Goal: Obtain resource: Download file/media

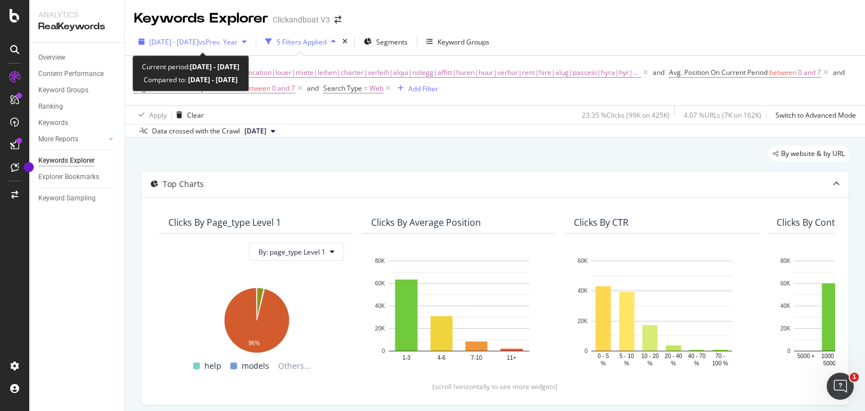
click at [239, 47] on div "[DATE] - [DATE] vs Prev. Year" at bounding box center [192, 41] width 117 height 17
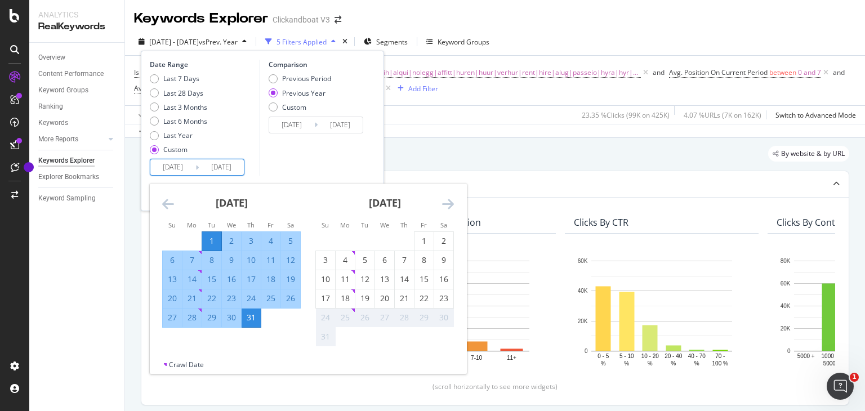
click at [180, 160] on input "[DATE]" at bounding box center [172, 167] width 45 height 16
click at [162, 200] on icon "Move backward to switch to the previous month." at bounding box center [168, 204] width 12 height 14
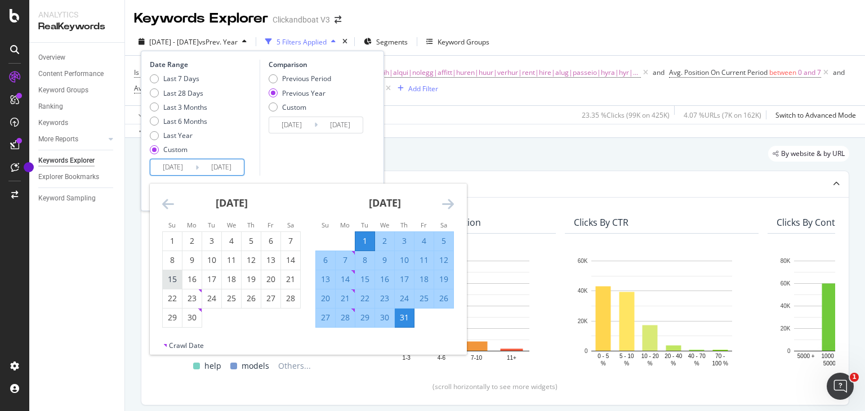
click at [171, 279] on div "15" at bounding box center [172, 279] width 19 height 11
type input "[DATE]"
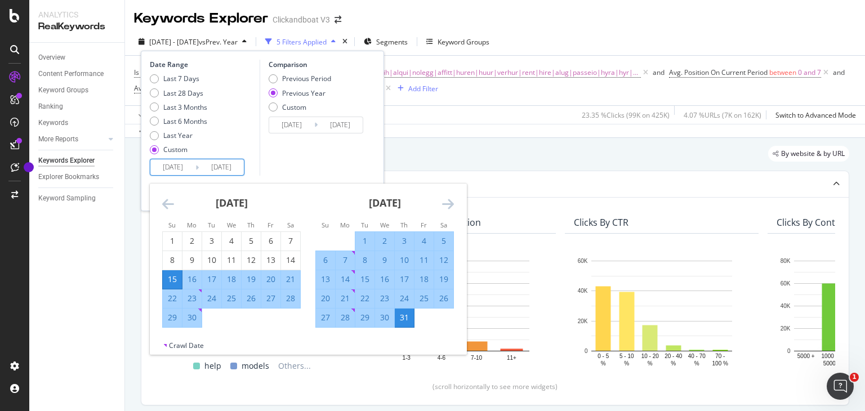
click at [287, 282] on div "21" at bounding box center [290, 279] width 19 height 11
type input "[DATE]"
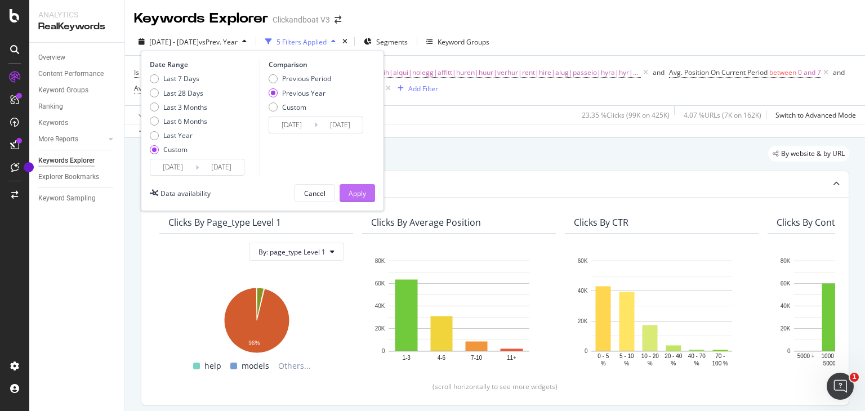
click at [345, 185] on button "Apply" at bounding box center [356, 193] width 35 height 18
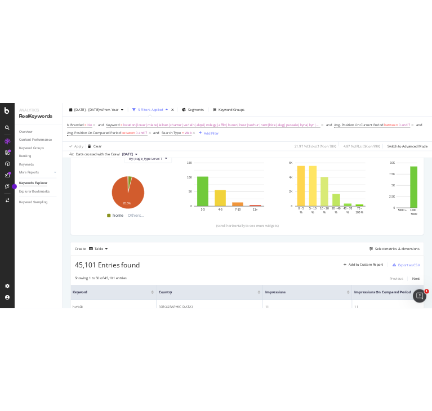
scroll to position [142, 0]
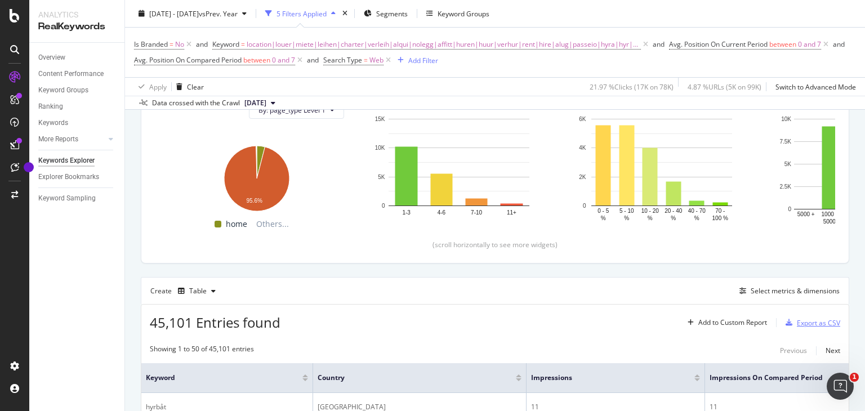
click at [804, 323] on div "Export as CSV" at bounding box center [818, 323] width 43 height 10
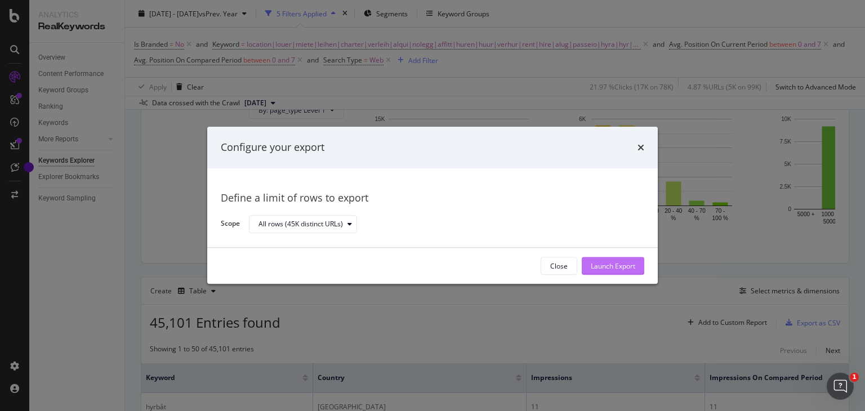
click at [596, 273] on div "Launch Export" at bounding box center [613, 266] width 44 height 17
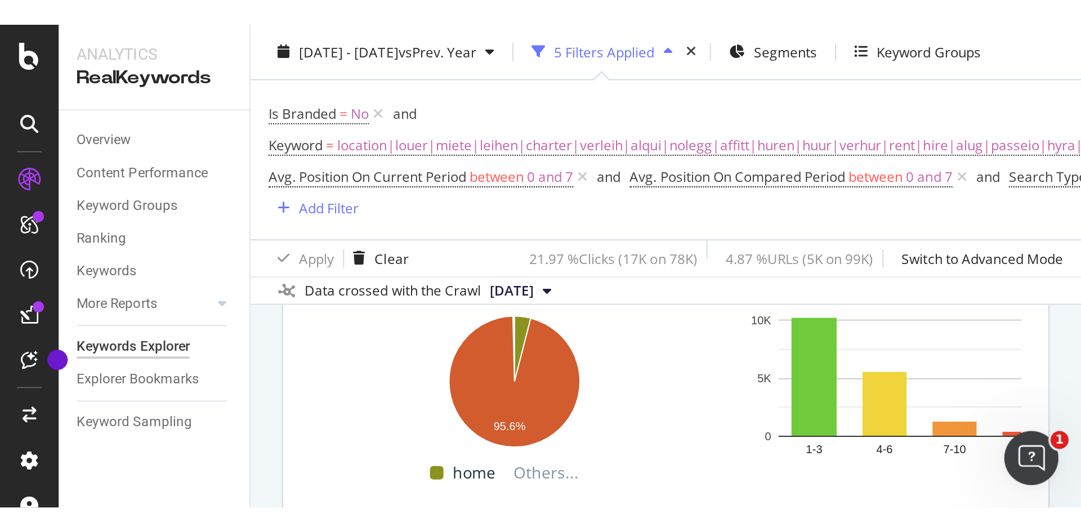
scroll to position [142, 0]
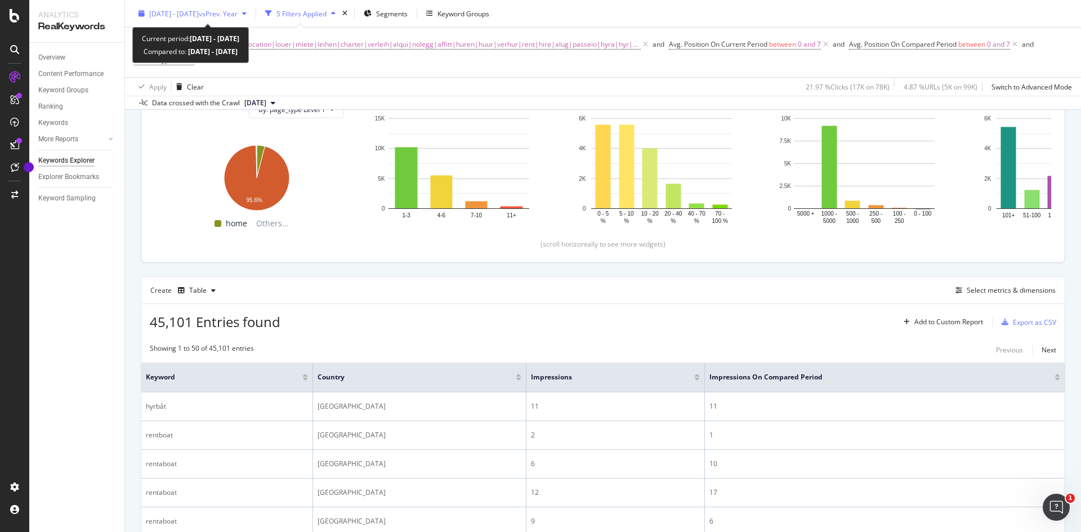
click at [209, 19] on div "[DATE] - [DATE] vs Prev. Year" at bounding box center [192, 13] width 117 height 17
click at [864, 316] on div "Export as CSV" at bounding box center [1026, 322] width 59 height 17
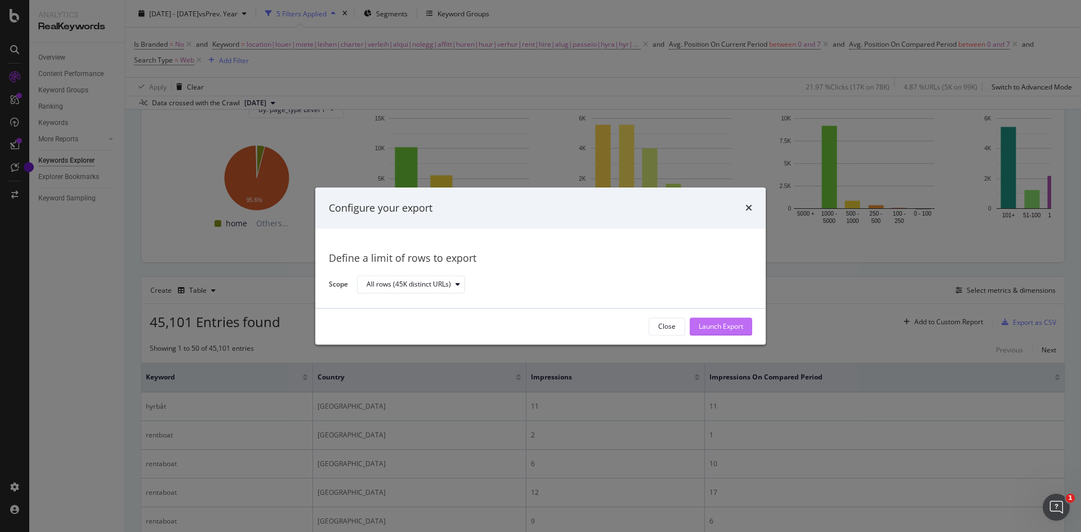
click at [714, 330] on div "Launch Export" at bounding box center [721, 327] width 44 height 10
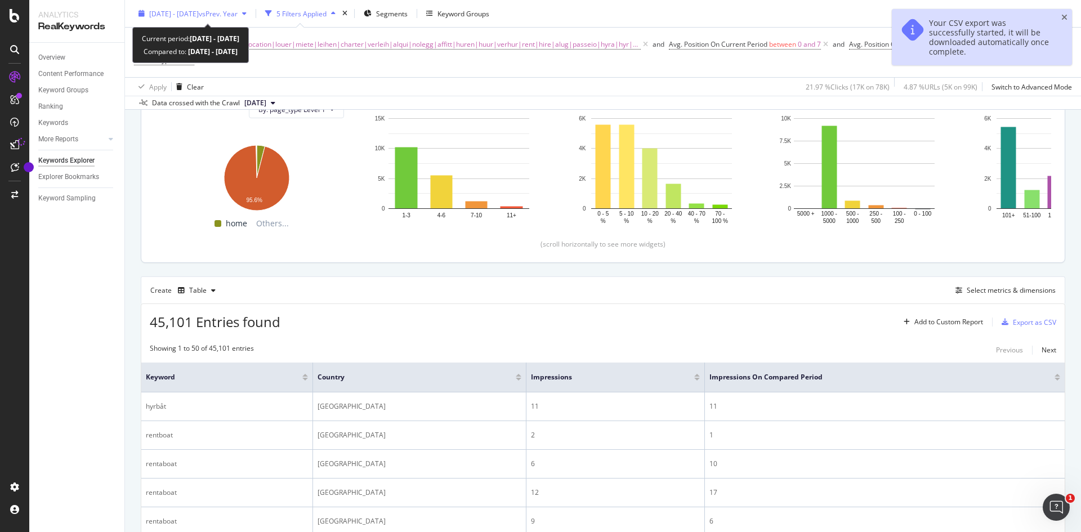
click at [199, 18] on span "[DATE] - [DATE]" at bounding box center [174, 13] width 50 height 10
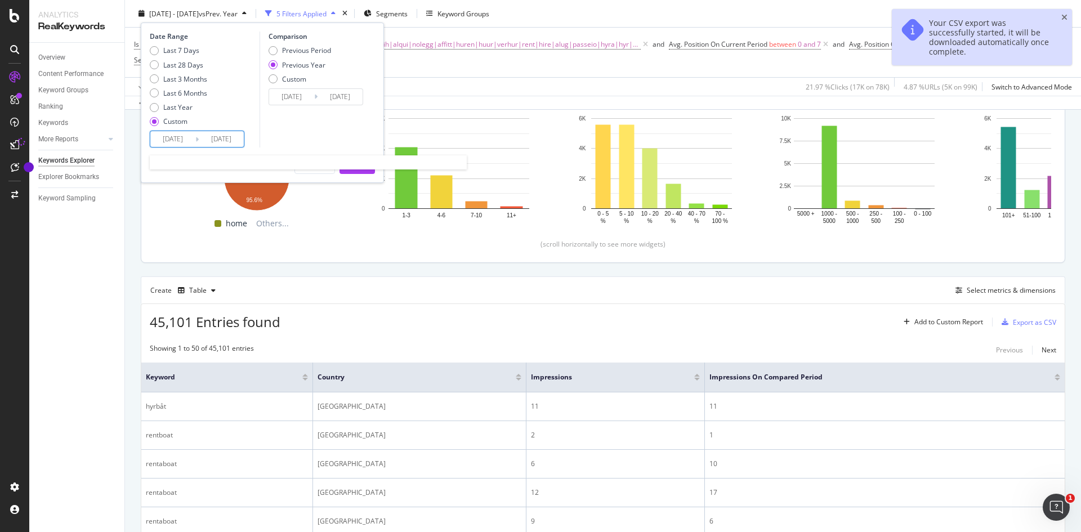
click at [179, 138] on input "[DATE]" at bounding box center [172, 139] width 45 height 16
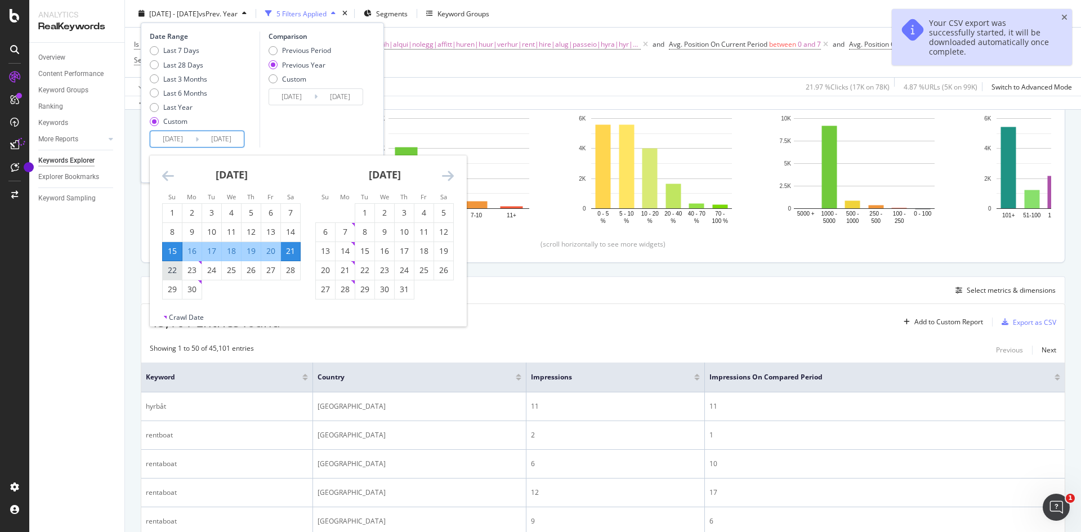
click at [172, 269] on div "22" at bounding box center [172, 270] width 19 height 11
type input "[DATE]"
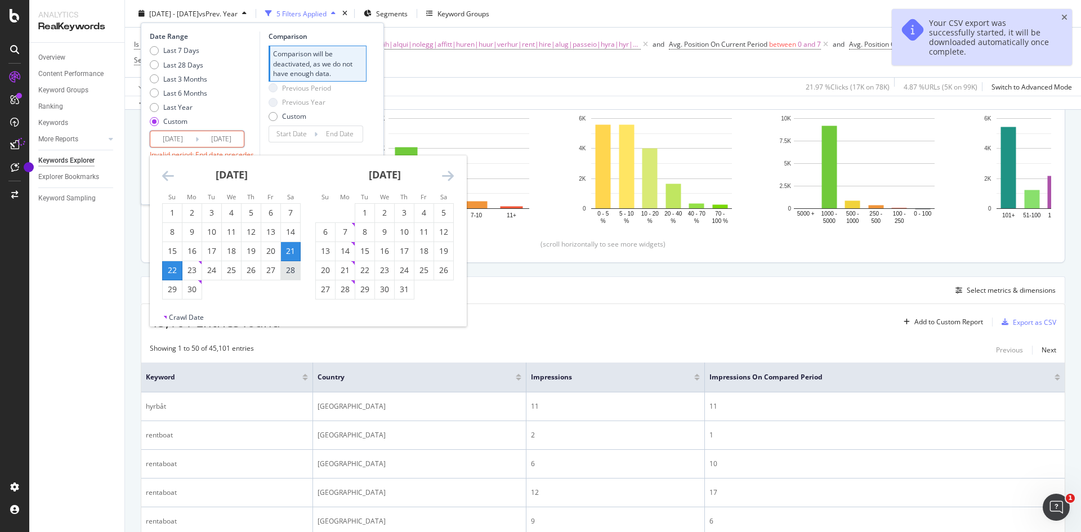
click at [290, 269] on div "28" at bounding box center [290, 270] width 19 height 11
type input "[DATE]"
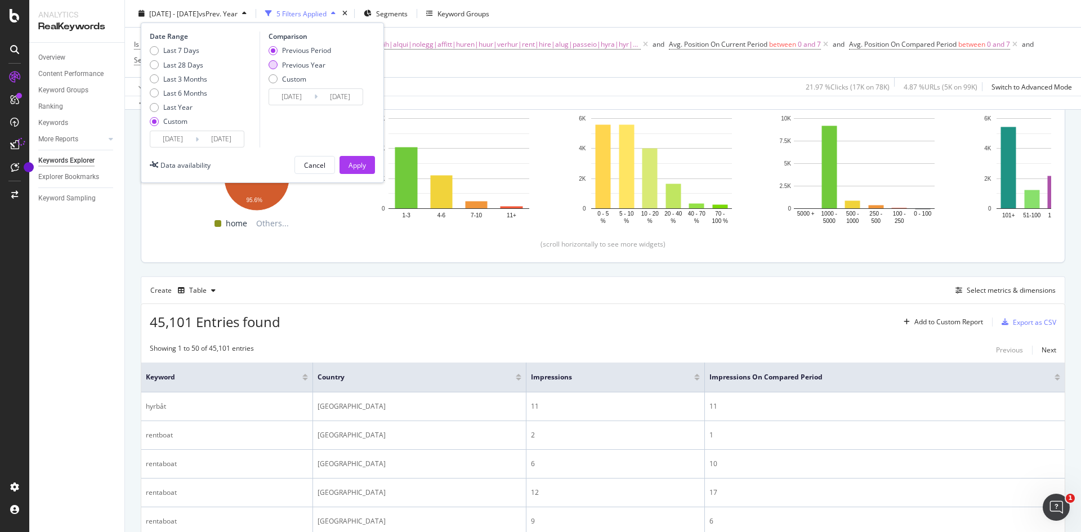
click at [289, 67] on div "Previous Year" at bounding box center [303, 65] width 43 height 10
type input "[DATE]"
click at [358, 164] on div "Apply" at bounding box center [356, 165] width 17 height 10
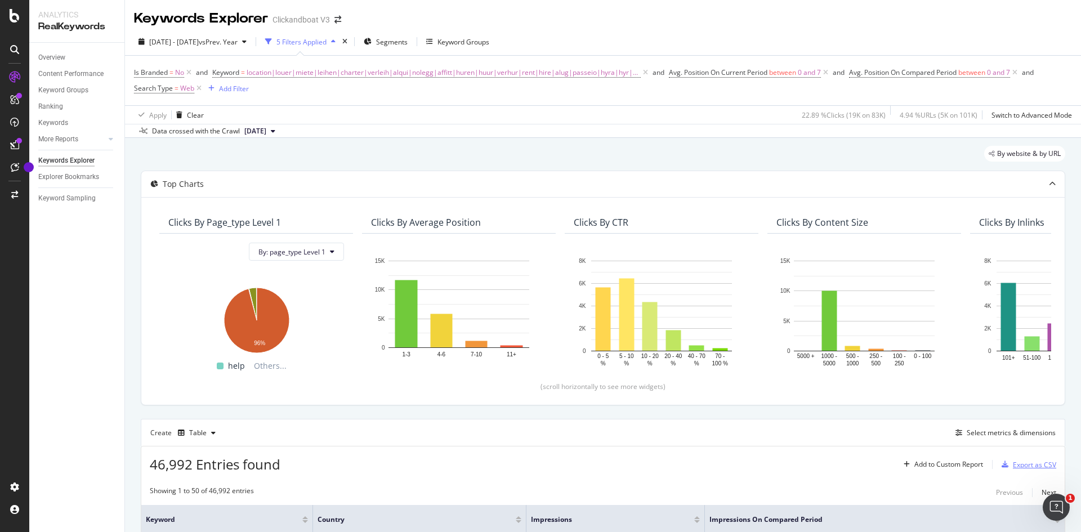
click at [864, 410] on div "Export as CSV" at bounding box center [1034, 465] width 43 height 10
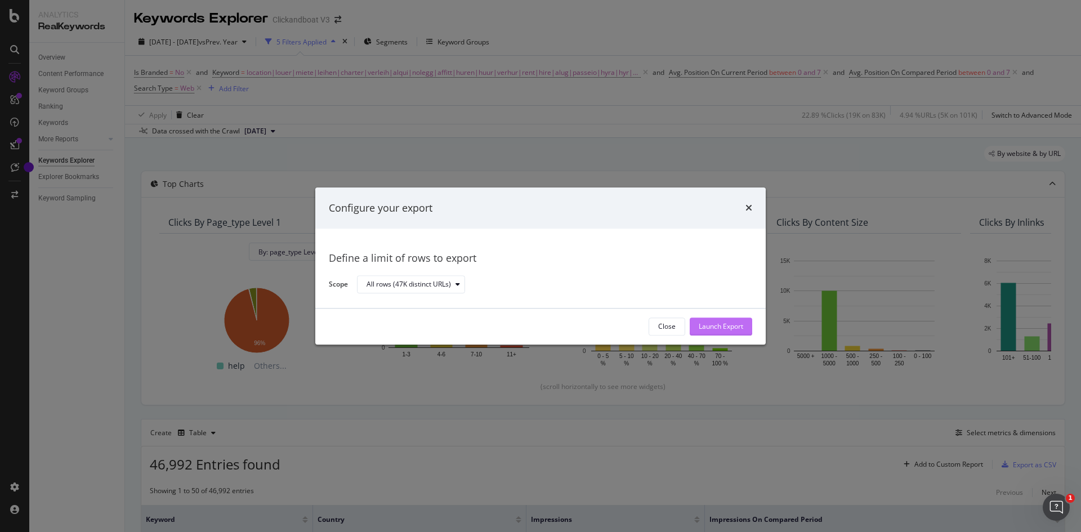
click at [723, 330] on div "Launch Export" at bounding box center [721, 327] width 44 height 10
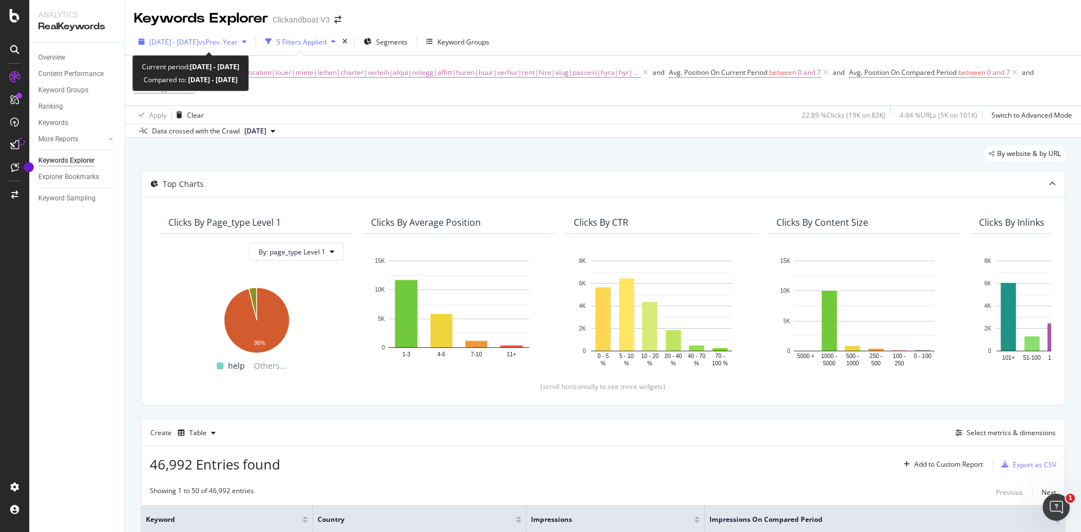
click at [234, 46] on span "vs Prev. Year" at bounding box center [218, 42] width 39 height 10
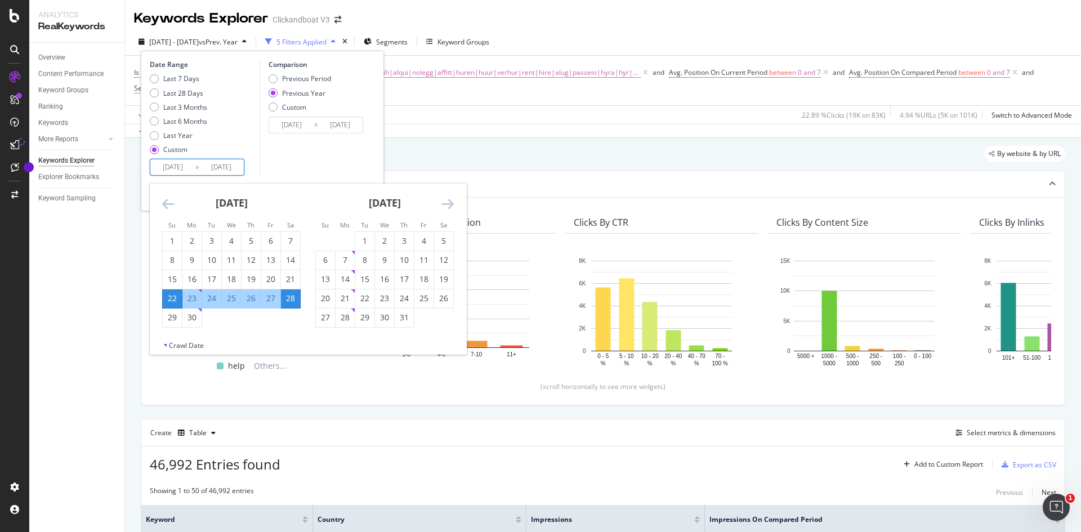
click at [173, 160] on input "[DATE]" at bounding box center [172, 167] width 45 height 16
click at [164, 314] on div "29" at bounding box center [172, 317] width 19 height 11
type input "[DATE]"
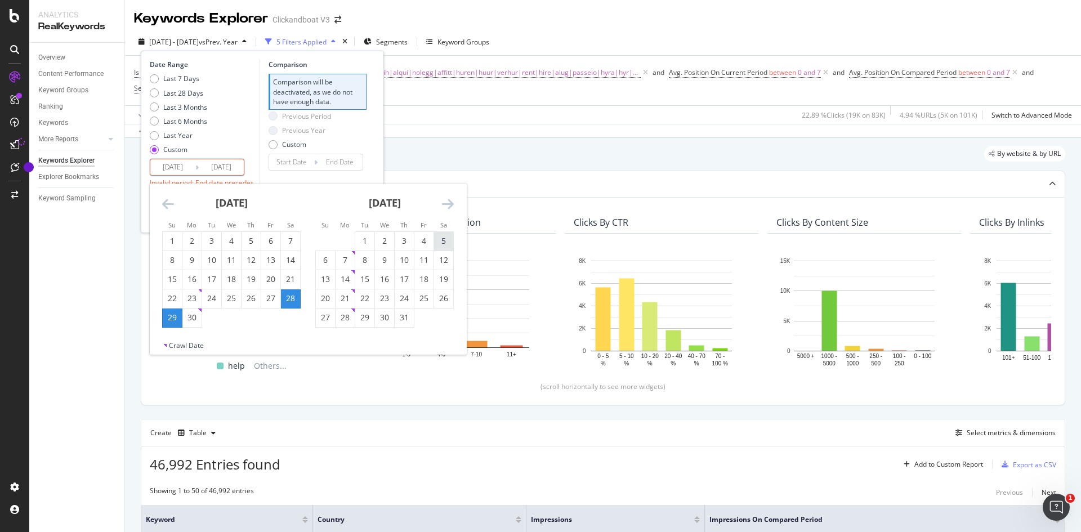
click at [443, 243] on div "5" at bounding box center [443, 240] width 19 height 11
type input "[DATE]"
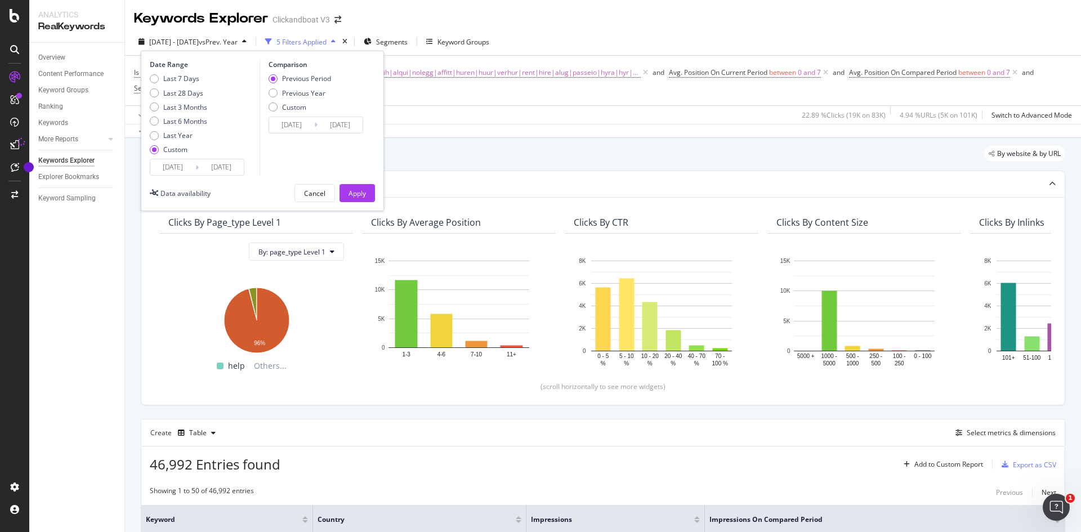
click at [313, 86] on div "Previous Period Previous Year Custom" at bounding box center [300, 95] width 62 height 42
click at [309, 91] on div "Previous Year" at bounding box center [303, 93] width 43 height 10
type input "[DATE]"
click at [346, 190] on button "Apply" at bounding box center [356, 193] width 35 height 18
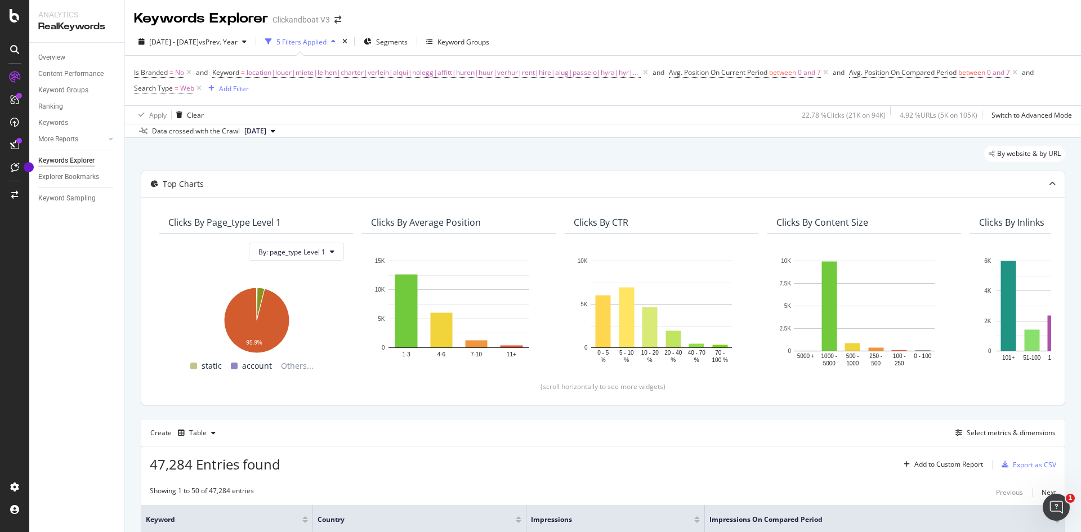
click at [754, 136] on div "Data crossed with the Crawl [DATE]" at bounding box center [603, 131] width 956 height 14
click at [864, 410] on div "Export as CSV" at bounding box center [1034, 465] width 43 height 10
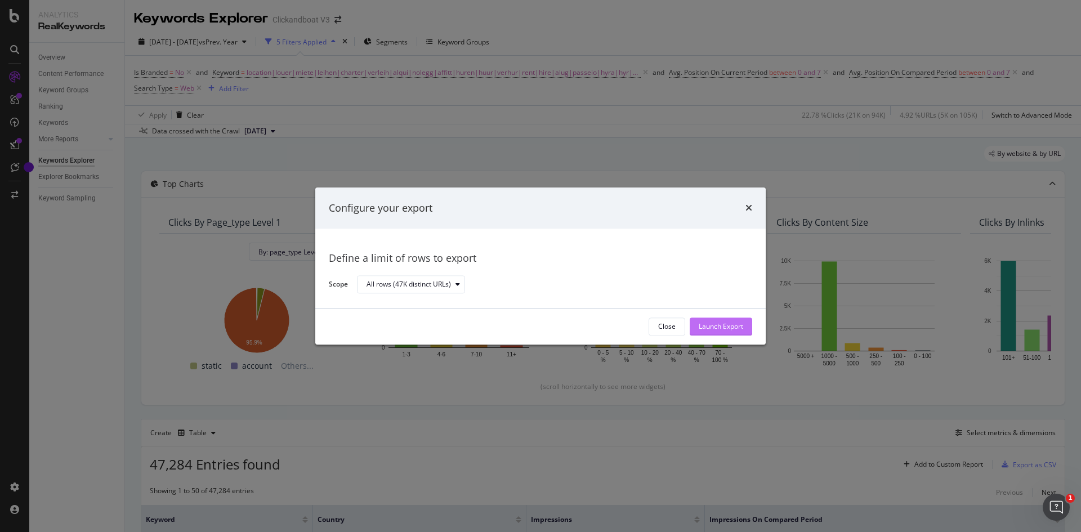
click at [740, 326] on div "Launch Export" at bounding box center [721, 327] width 44 height 10
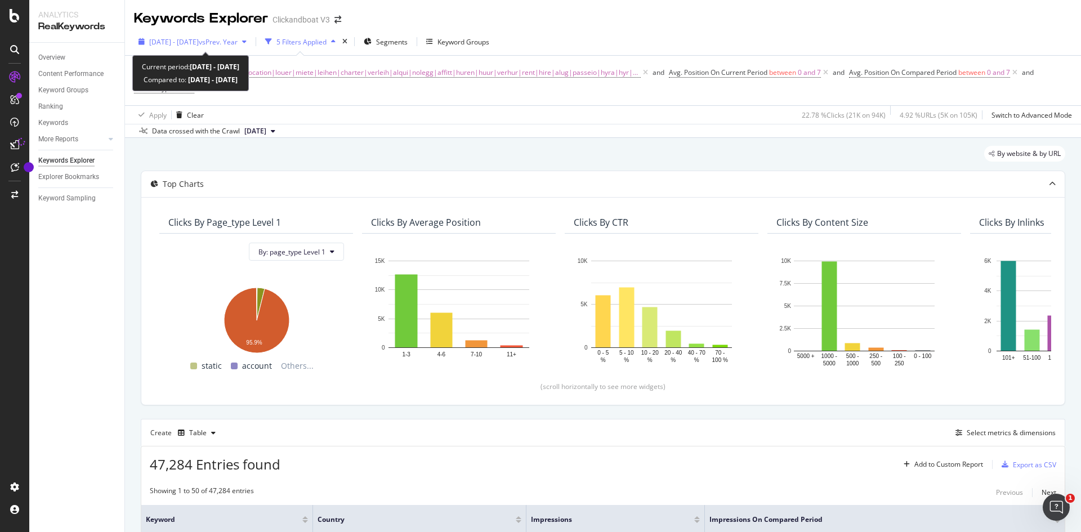
click at [247, 38] on icon "button" at bounding box center [244, 41] width 5 height 7
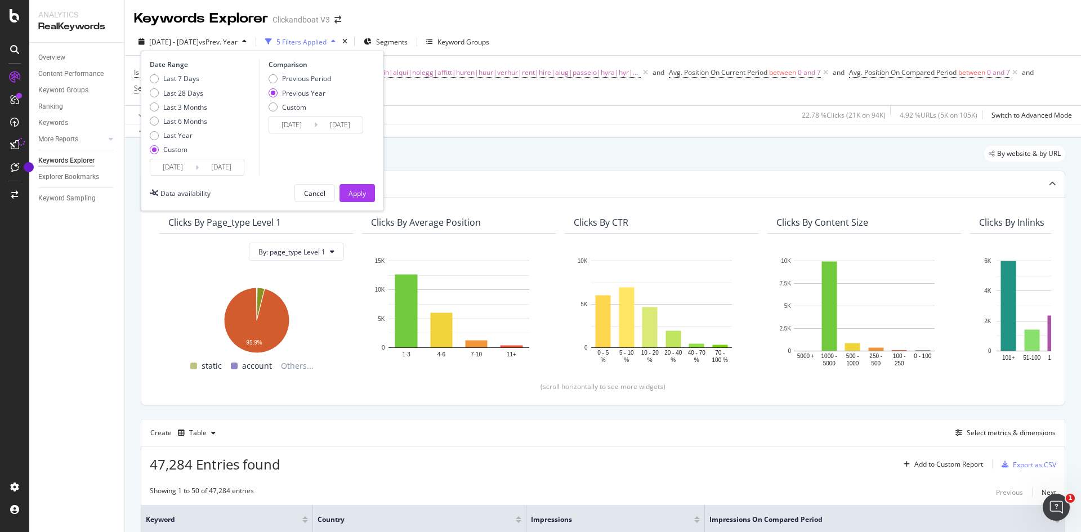
drag, startPoint x: 186, startPoint y: 158, endPoint x: 178, endPoint y: 169, distance: 13.7
click at [178, 169] on div "Date Range Last 7 Days Last 28 Days Last 3 Months Last 6 Months Last Year Custo…" at bounding box center [203, 118] width 107 height 116
click at [178, 169] on input "[DATE]" at bounding box center [172, 167] width 45 height 16
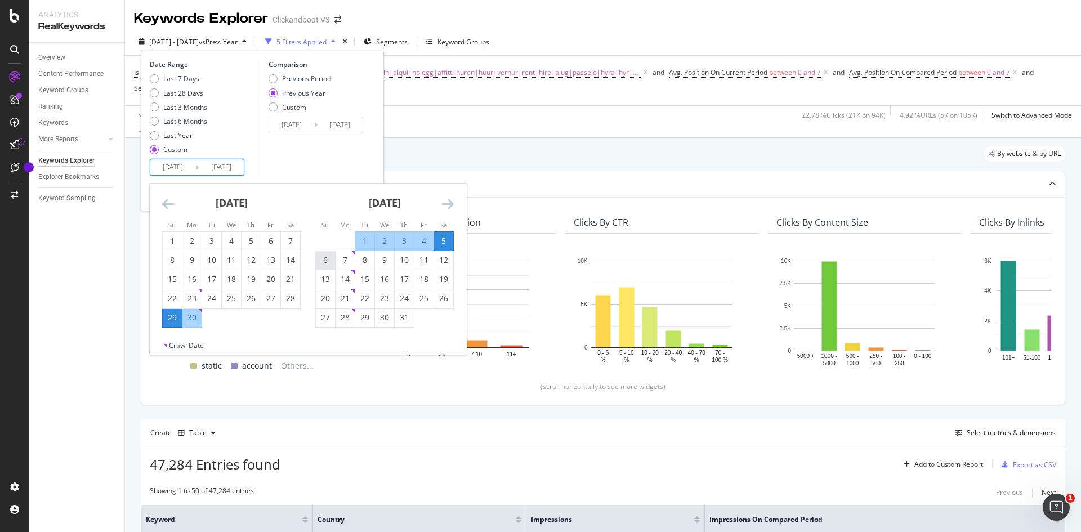
click at [323, 252] on div "6" at bounding box center [325, 260] width 19 height 19
type input "[DATE]"
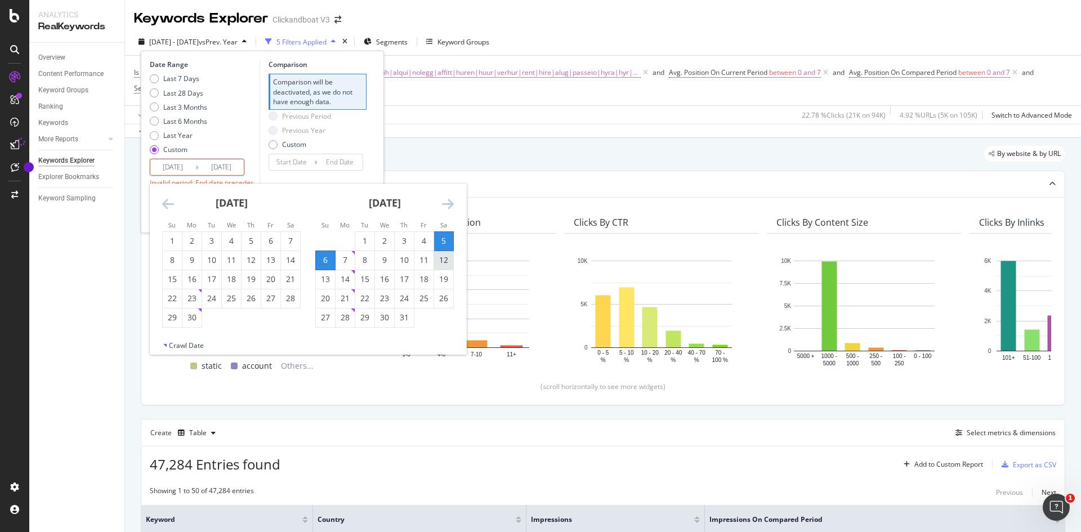
click at [439, 260] on div "12" at bounding box center [443, 259] width 19 height 11
type input "[DATE]"
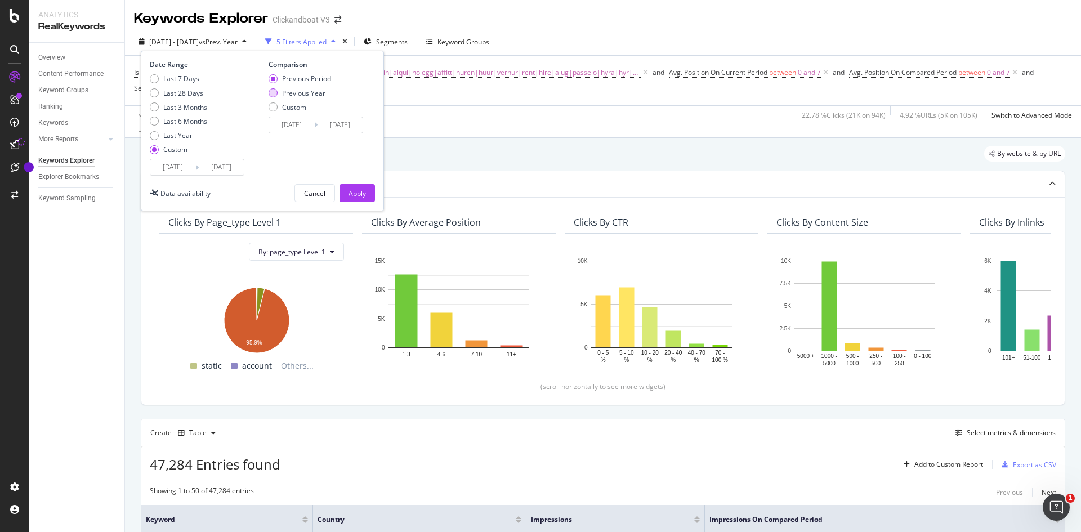
click at [318, 91] on div "Previous Year" at bounding box center [303, 93] width 43 height 10
type input "[DATE]"
click at [355, 193] on div "Apply" at bounding box center [356, 194] width 17 height 10
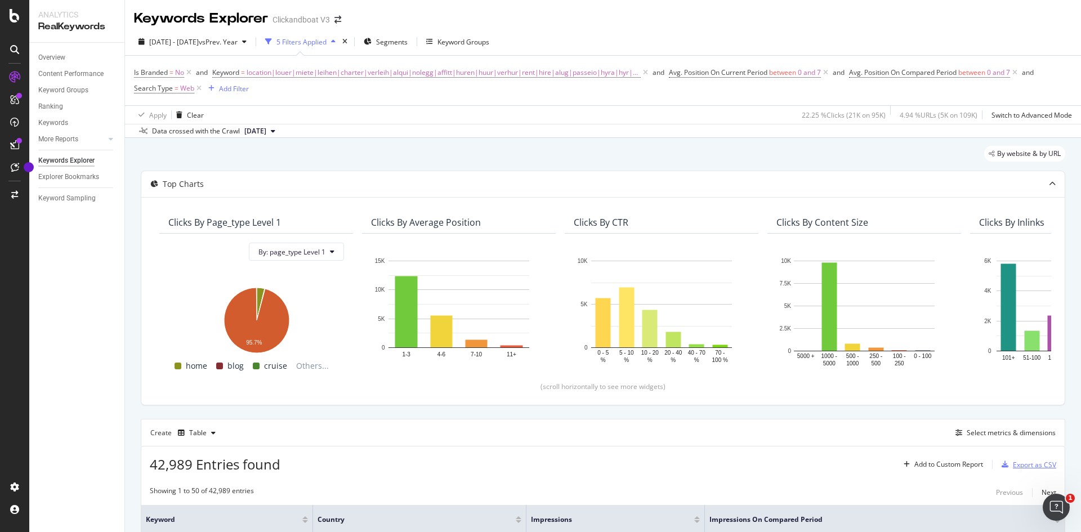
click at [864, 410] on div "Export as CSV" at bounding box center [1026, 464] width 59 height 17
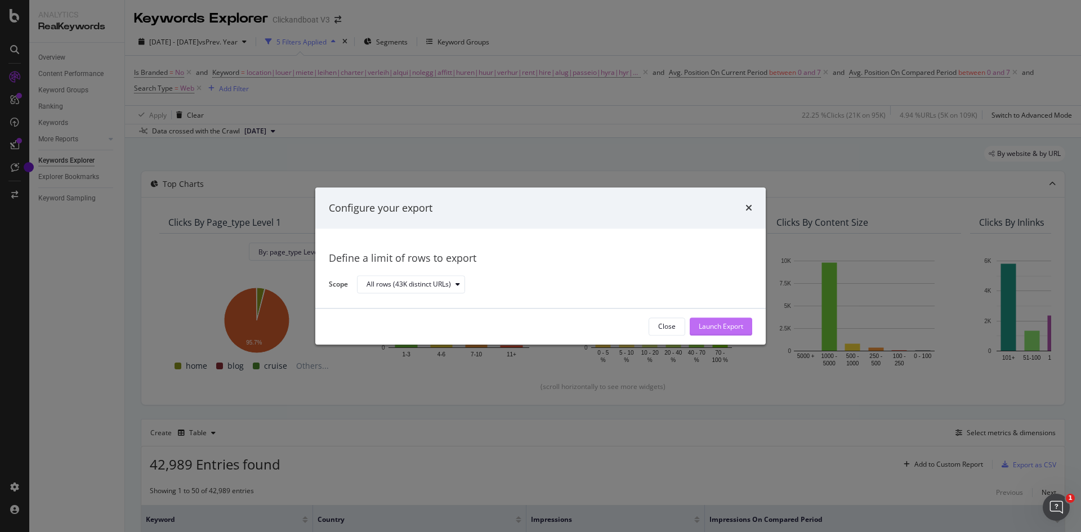
click at [707, 325] on div "Launch Export" at bounding box center [721, 327] width 44 height 10
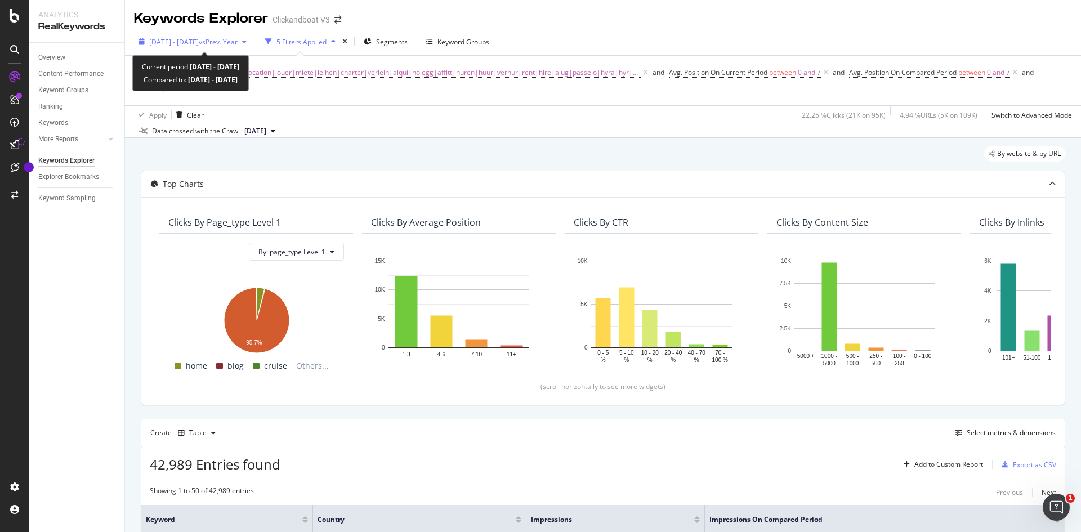
click at [234, 34] on div "[DATE] - [DATE] vs Prev. Year" at bounding box center [192, 41] width 117 height 17
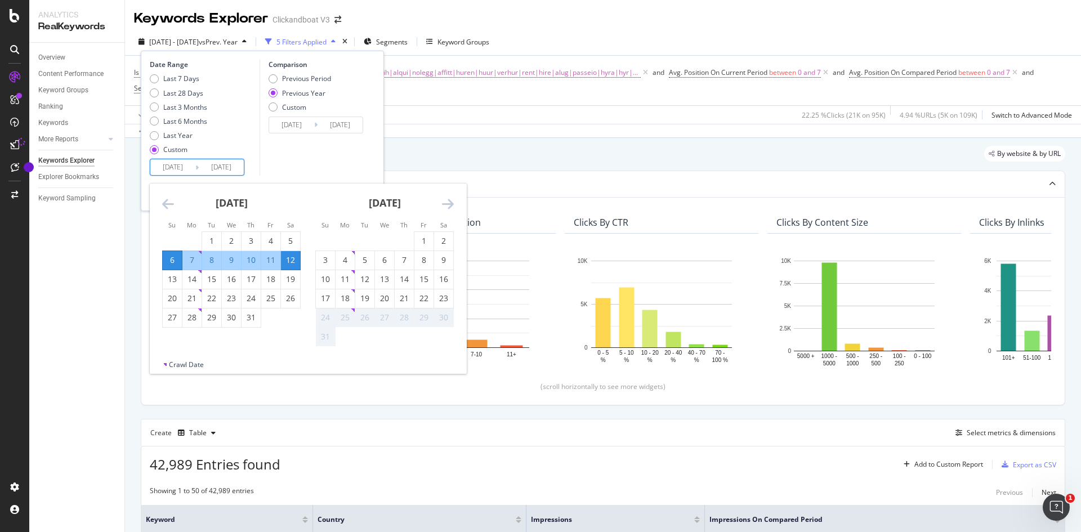
click at [175, 159] on input "[DATE]" at bounding box center [172, 167] width 45 height 16
click at [172, 277] on div "13" at bounding box center [172, 279] width 19 height 11
type input "[DATE]"
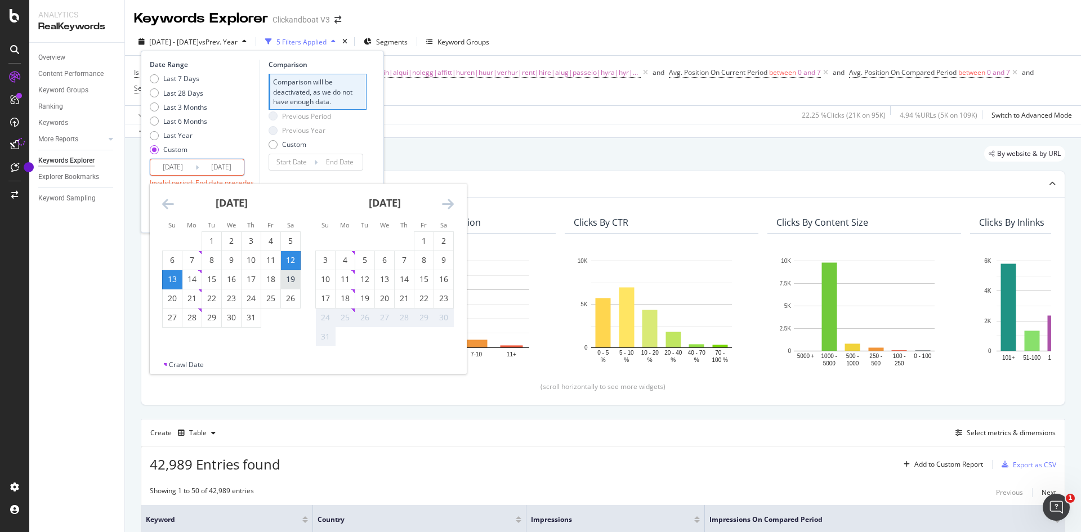
click at [298, 275] on div "19" at bounding box center [290, 279] width 19 height 11
type input "[DATE]"
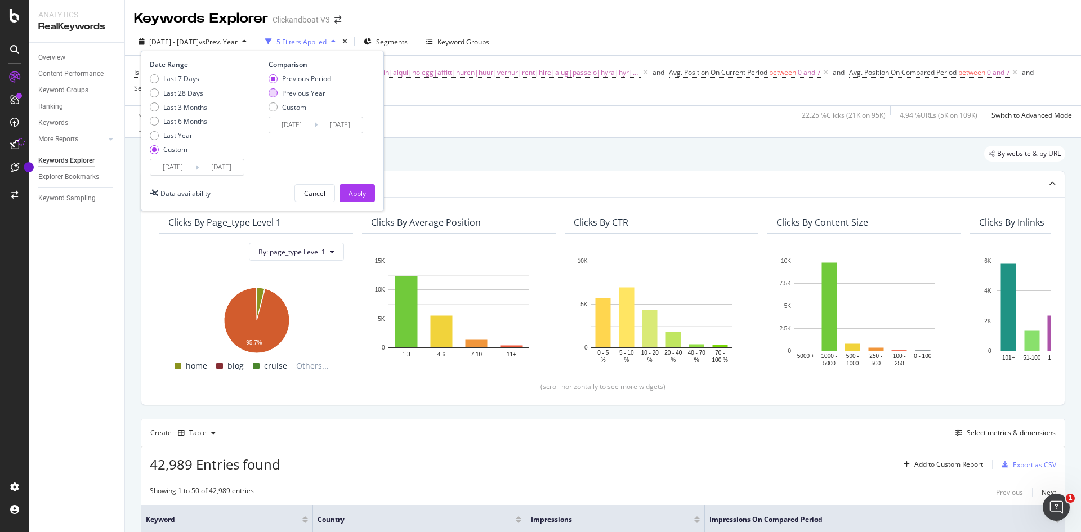
drag, startPoint x: 298, startPoint y: 99, endPoint x: 296, endPoint y: 90, distance: 9.8
click at [296, 90] on div "Previous Period Previous Year Custom" at bounding box center [300, 95] width 62 height 42
click at [296, 90] on div "Previous Year" at bounding box center [303, 93] width 43 height 10
type input "[DATE]"
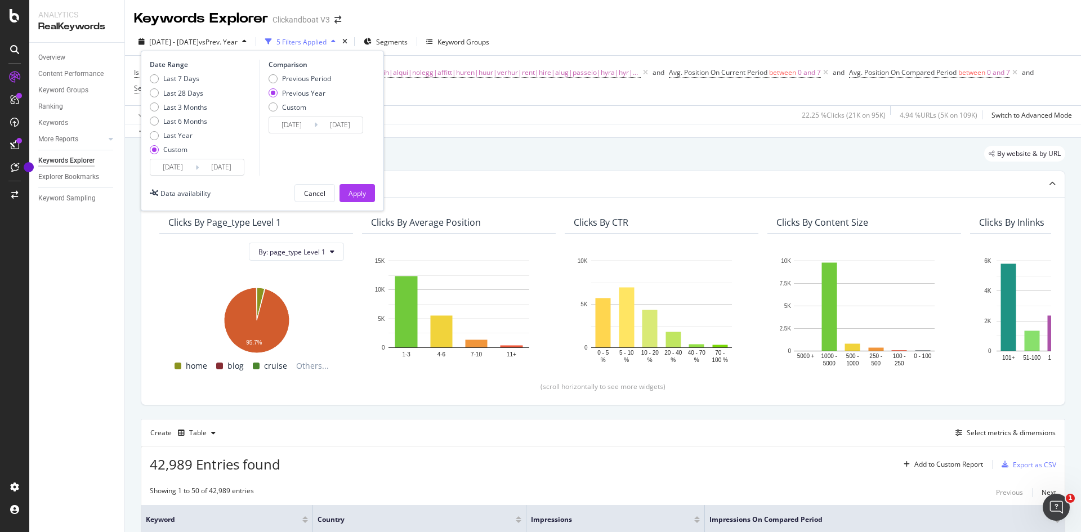
click at [355, 203] on div "Date Range Last 7 Days Last 28 Days Last 3 Months Last 6 Months Last Year Custo…" at bounding box center [262, 131] width 243 height 160
click at [356, 194] on div "Apply" at bounding box center [356, 194] width 17 height 10
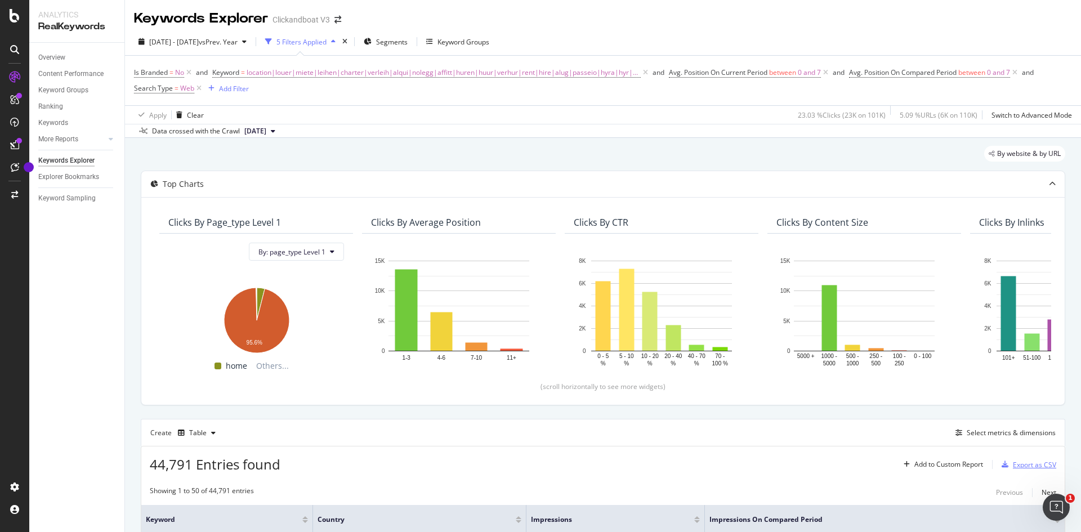
click at [864, 410] on div "Export as CSV" at bounding box center [1026, 464] width 59 height 17
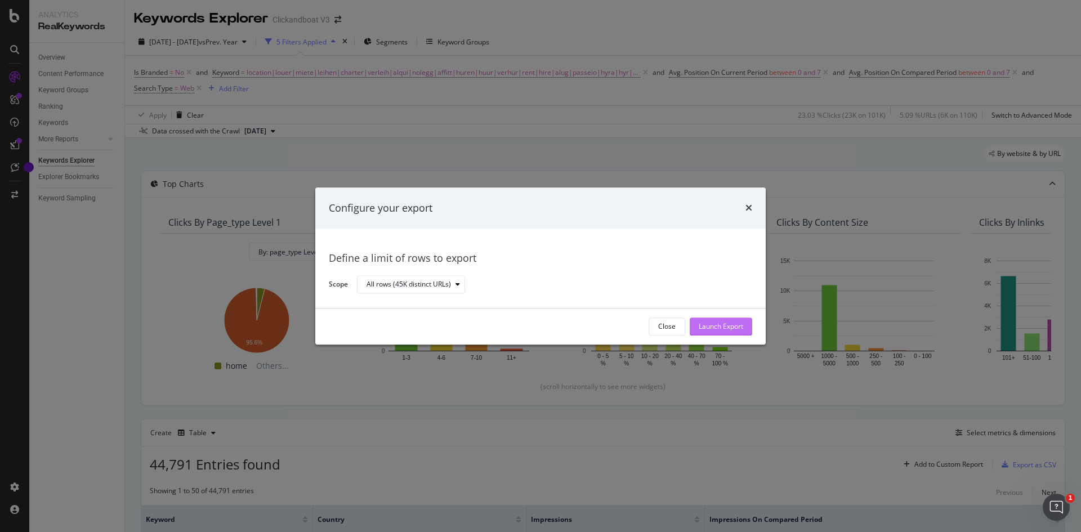
click at [730, 330] on div "Launch Export" at bounding box center [721, 327] width 44 height 10
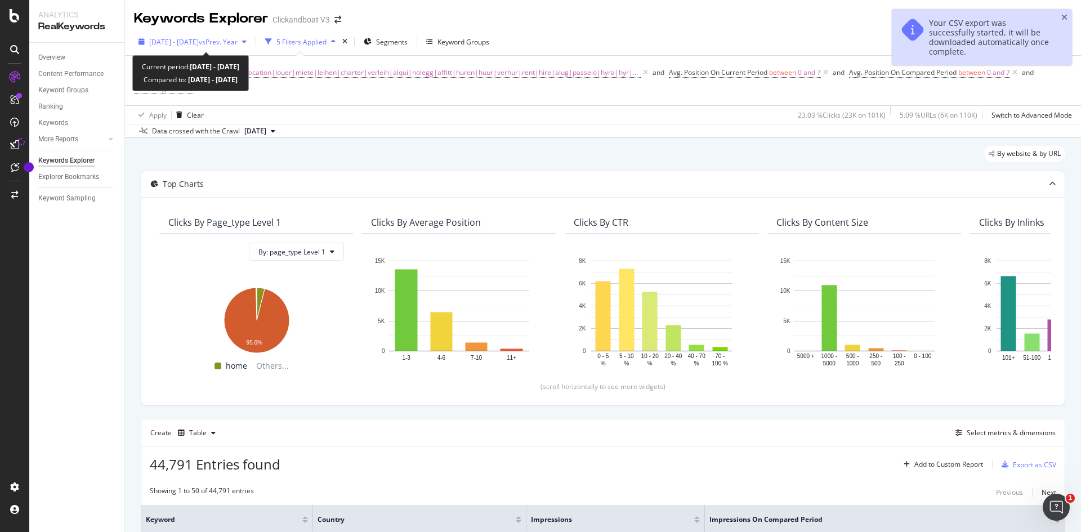
click at [199, 40] on span "[DATE] - [DATE]" at bounding box center [174, 42] width 50 height 10
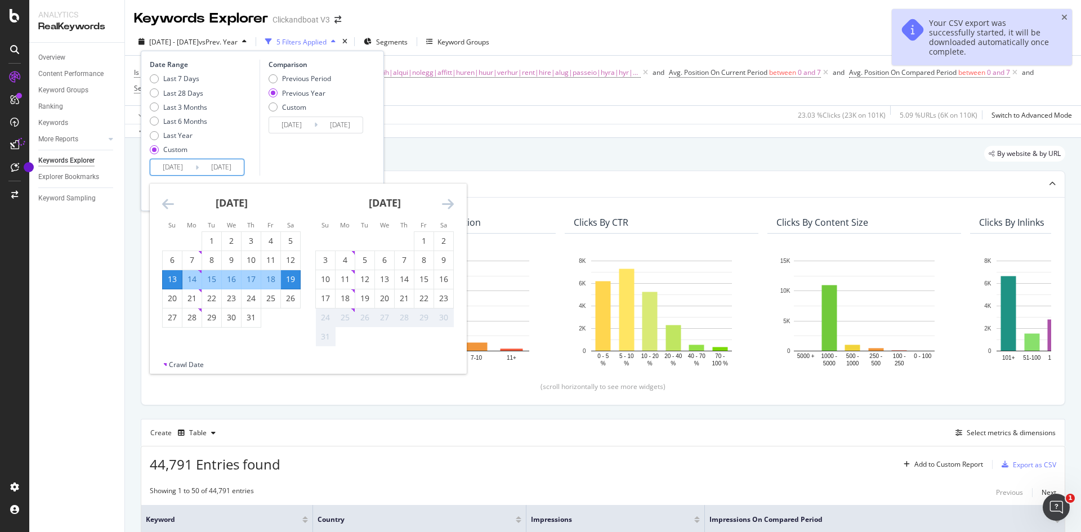
click at [170, 168] on input "[DATE]" at bounding box center [172, 167] width 45 height 16
click at [172, 294] on div "20" at bounding box center [172, 298] width 19 height 11
type input "[DATE]"
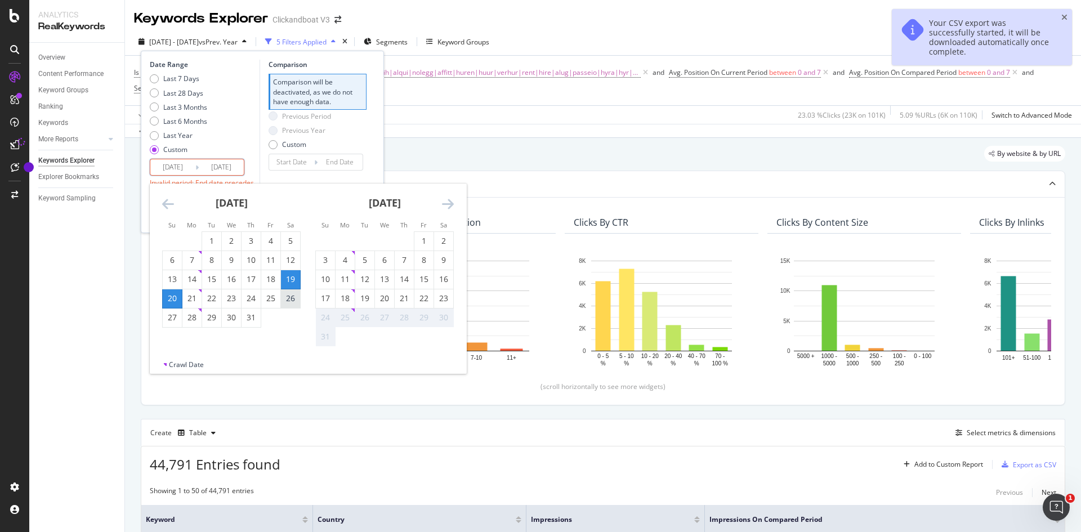
click at [286, 293] on div "26" at bounding box center [290, 298] width 19 height 11
type input "[DATE]"
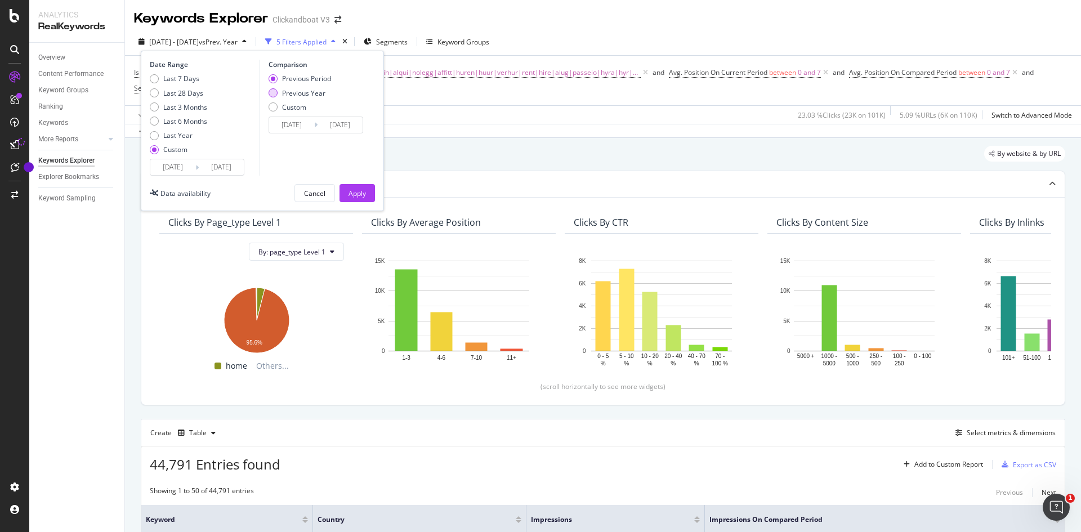
click at [285, 92] on div "Previous Year" at bounding box center [303, 93] width 43 height 10
type input "[DATE]"
click at [344, 199] on button "Apply" at bounding box center [356, 193] width 35 height 18
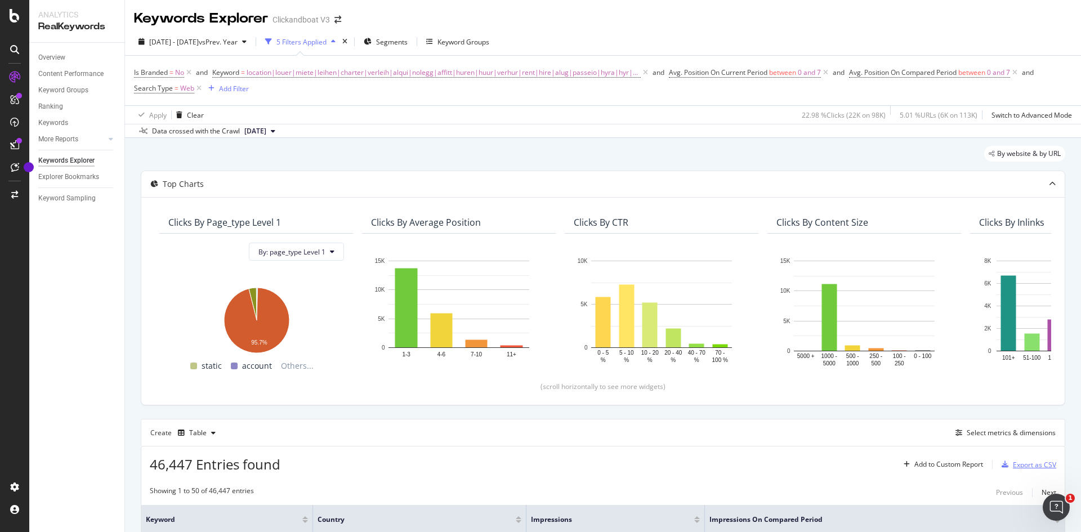
click at [864, 410] on div "Export as CSV" at bounding box center [1026, 464] width 59 height 17
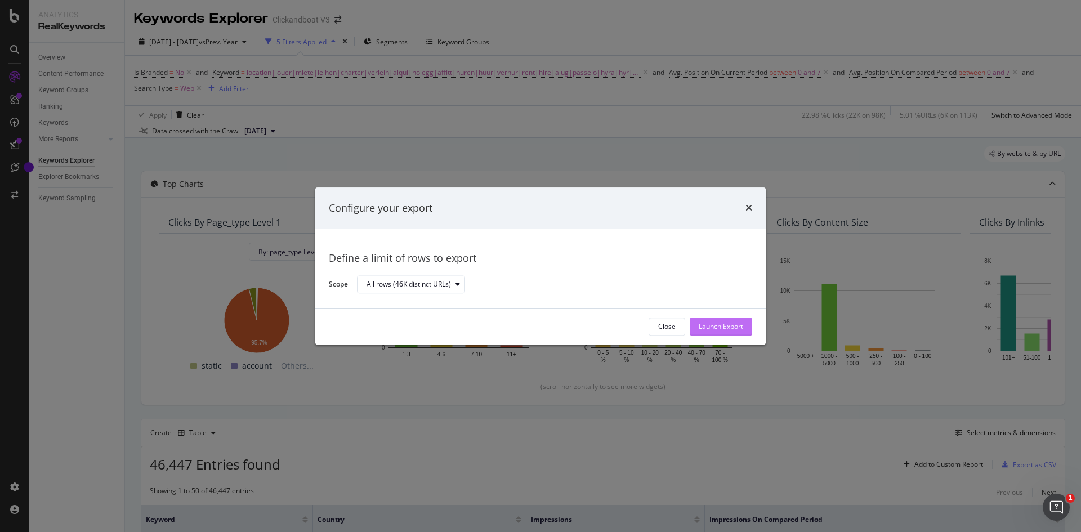
click at [729, 328] on div "Launch Export" at bounding box center [721, 327] width 44 height 10
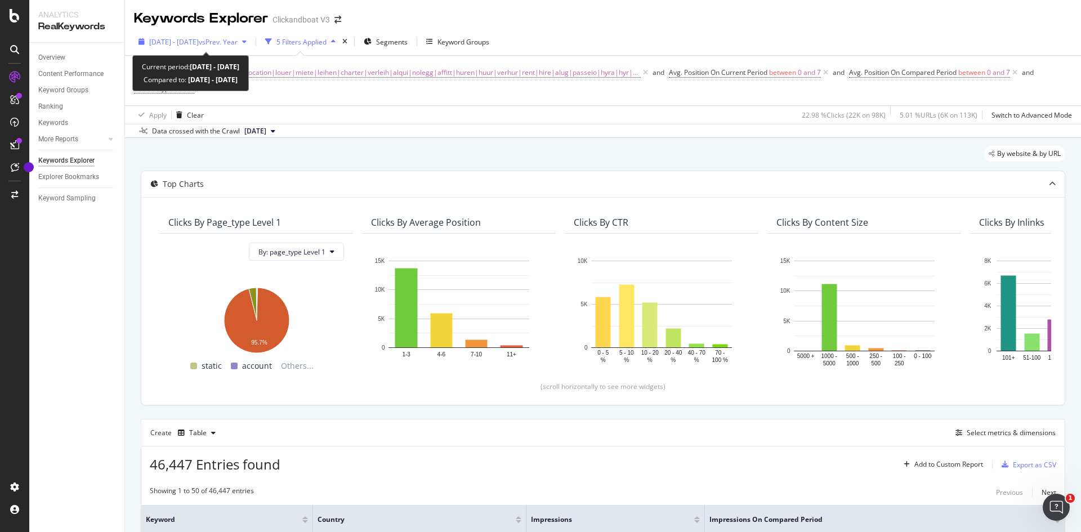
click at [199, 47] on div "[DATE] - [DATE] vs Prev. Year" at bounding box center [192, 41] width 117 height 17
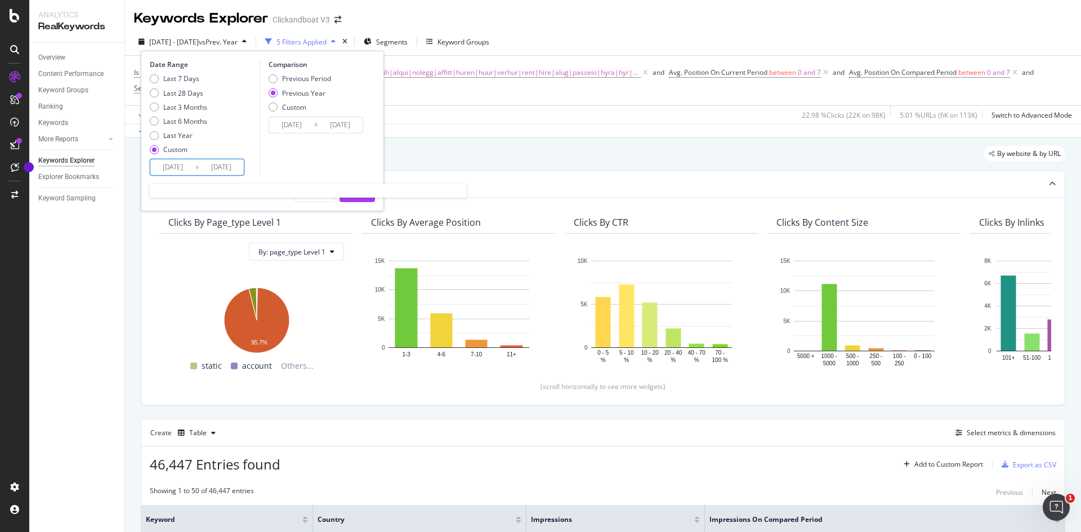
click at [177, 163] on input "[DATE]" at bounding box center [172, 167] width 45 height 16
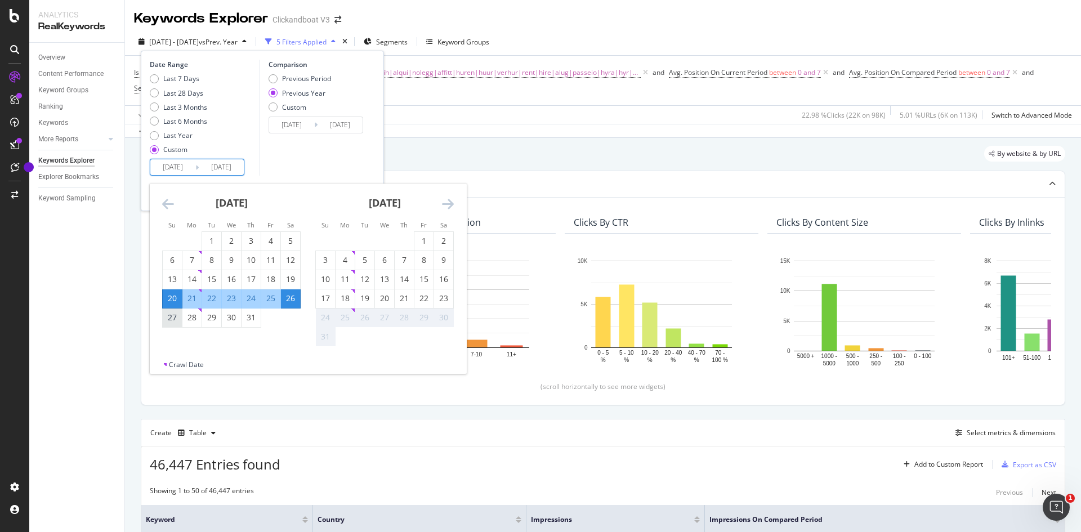
click at [178, 317] on div "27" at bounding box center [172, 317] width 19 height 11
type input "[DATE]"
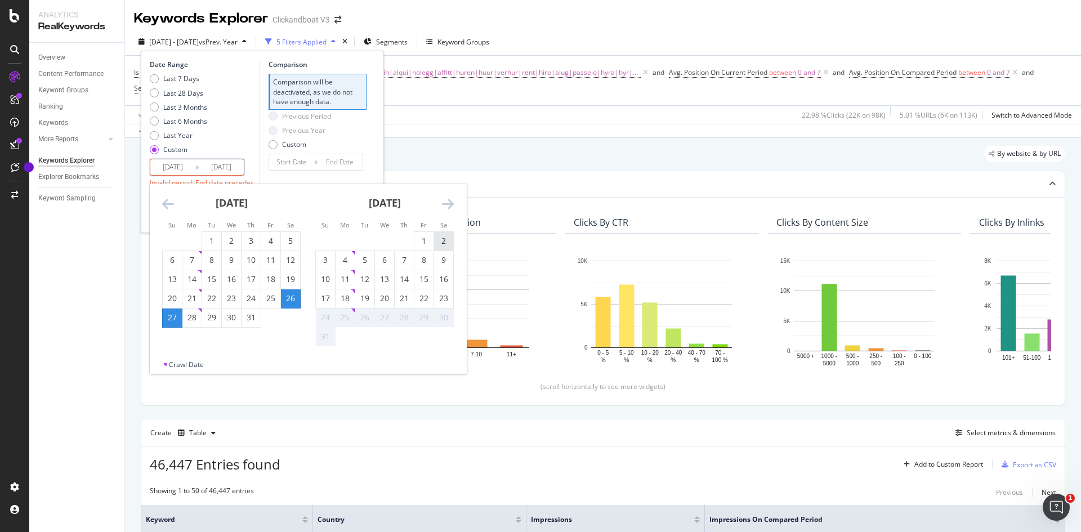
click at [435, 237] on div "2" at bounding box center [443, 240] width 19 height 11
type input "[DATE]"
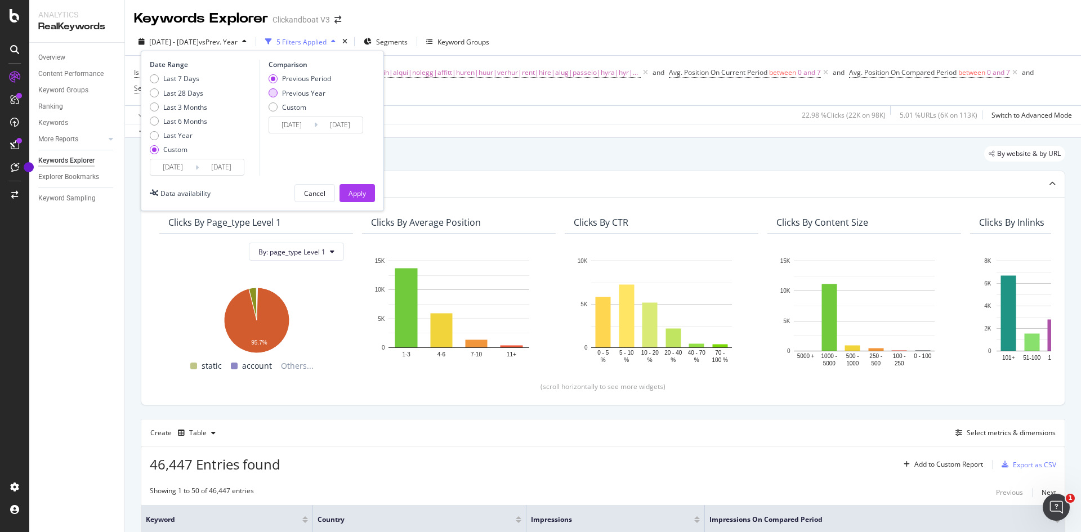
click at [302, 88] on div "Previous Year" at bounding box center [303, 93] width 43 height 10
type input "[DATE]"
click at [352, 189] on div "Apply" at bounding box center [356, 194] width 17 height 10
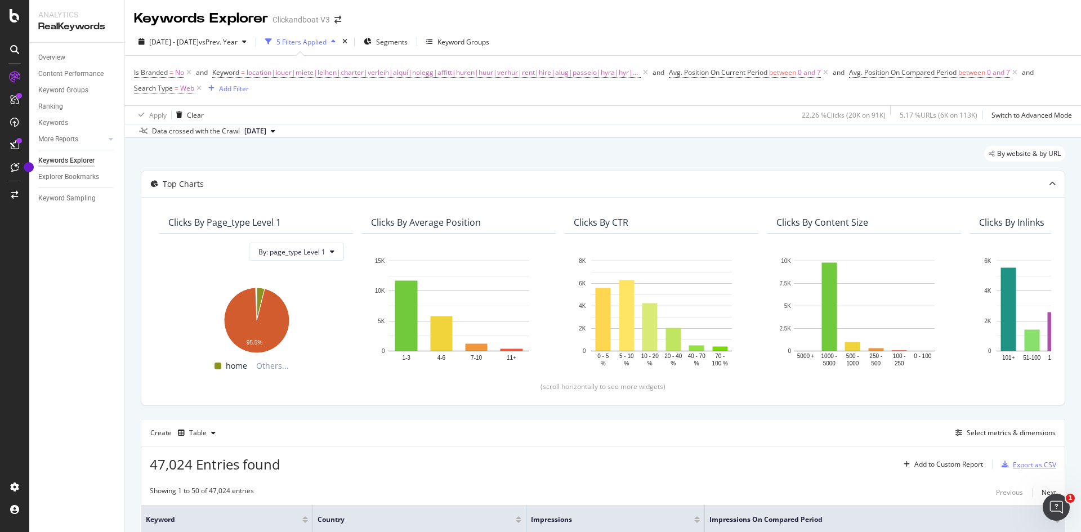
click at [864, 410] on div "Export as CSV" at bounding box center [1034, 465] width 43 height 10
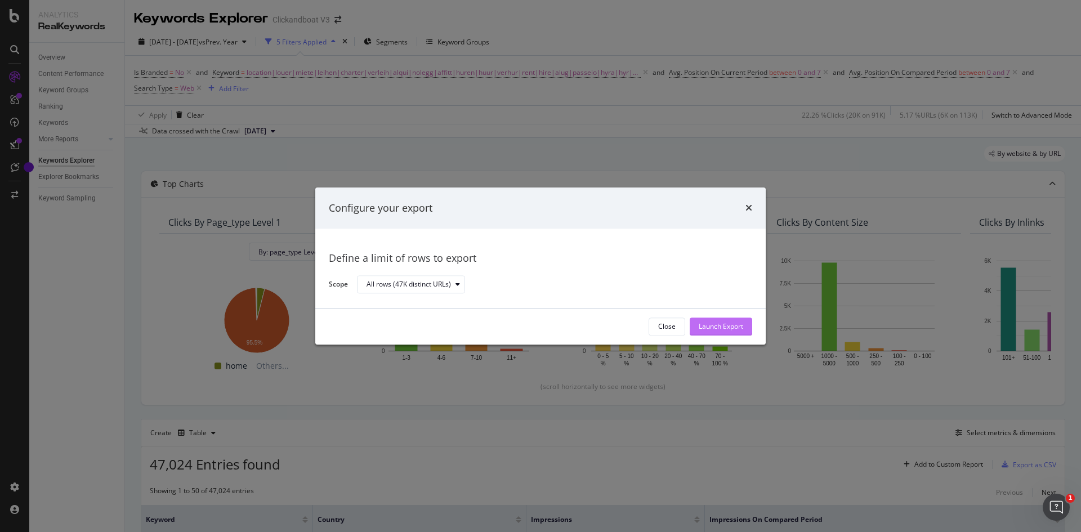
click at [730, 319] on div "Close Launch Export" at bounding box center [540, 327] width 450 height 36
click at [730, 319] on div "Launch Export" at bounding box center [721, 326] width 44 height 17
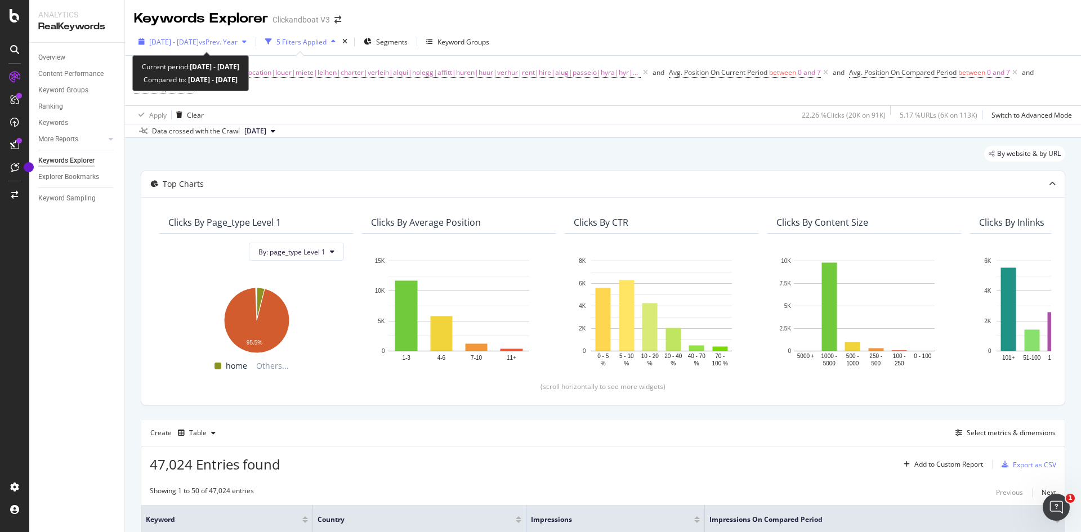
click at [220, 36] on div "[DATE] - [DATE] vs Prev. Year" at bounding box center [192, 41] width 117 height 17
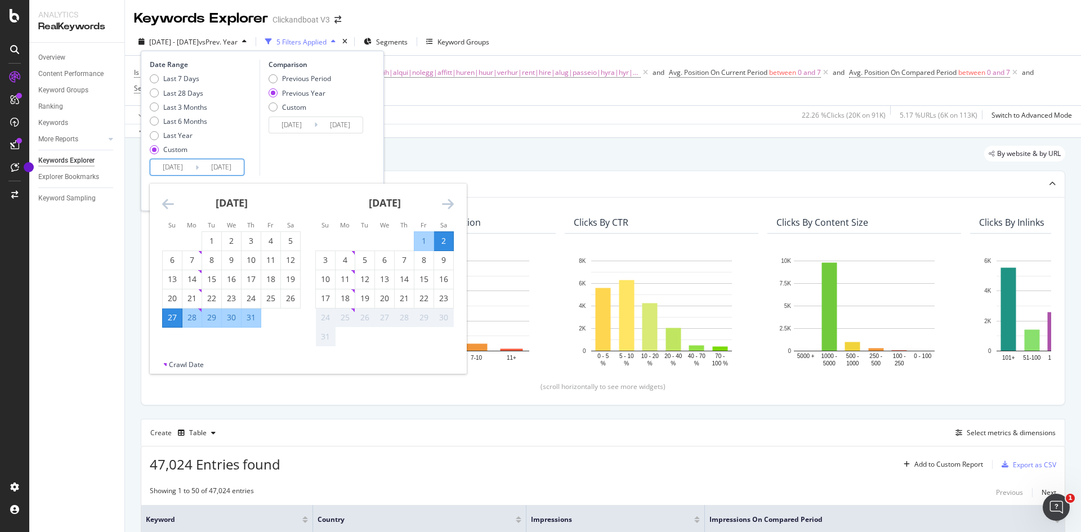
click at [184, 170] on input "[DATE]" at bounding box center [172, 167] width 45 height 16
click at [330, 260] on div "3" at bounding box center [325, 259] width 19 height 11
type input "[DATE]"
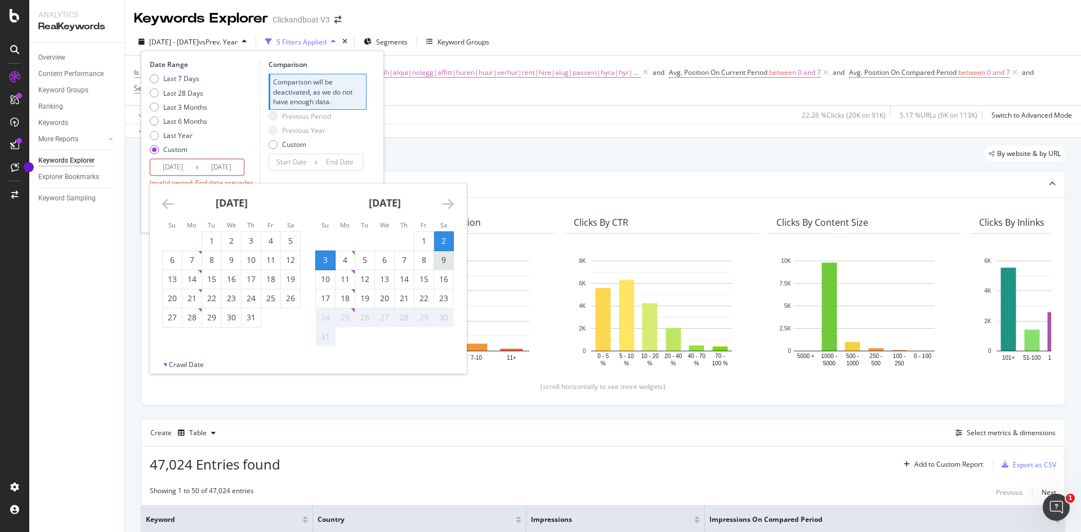
click at [446, 257] on div "9" at bounding box center [443, 259] width 19 height 11
type input "[DATE]"
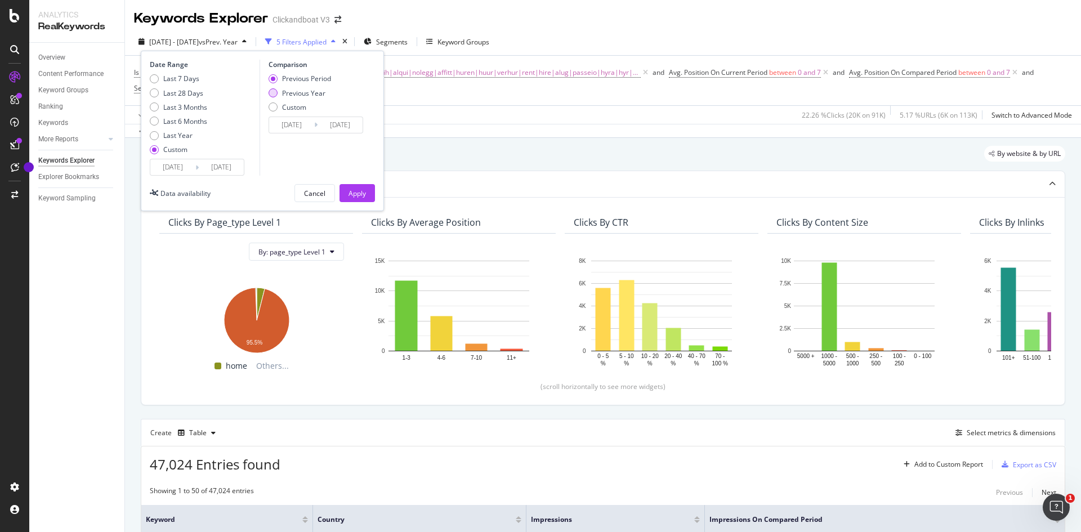
click at [313, 90] on div "Previous Year" at bounding box center [303, 93] width 43 height 10
type input "[DATE]"
click at [360, 192] on div "Apply" at bounding box center [356, 194] width 17 height 10
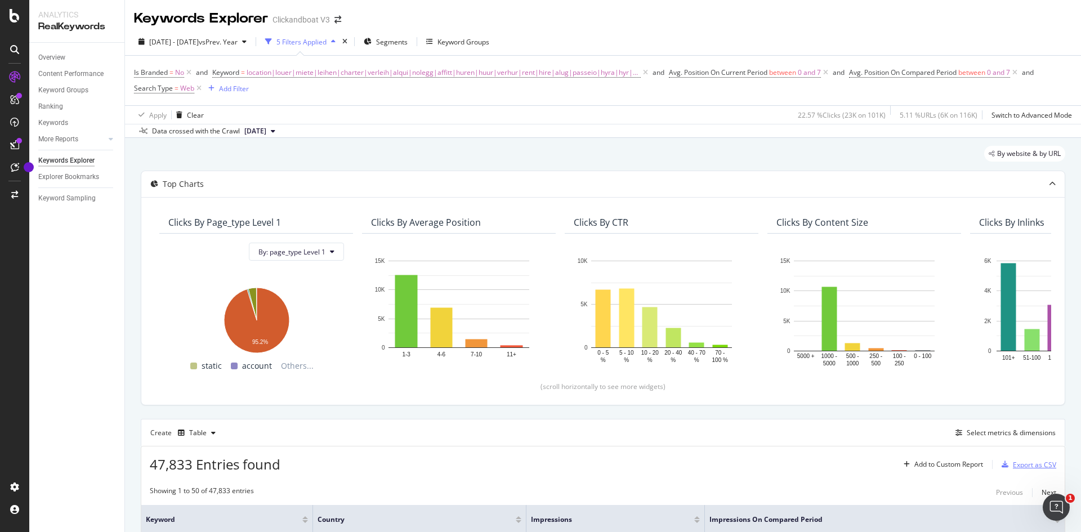
click at [864, 410] on div "Export as CSV" at bounding box center [1034, 465] width 43 height 10
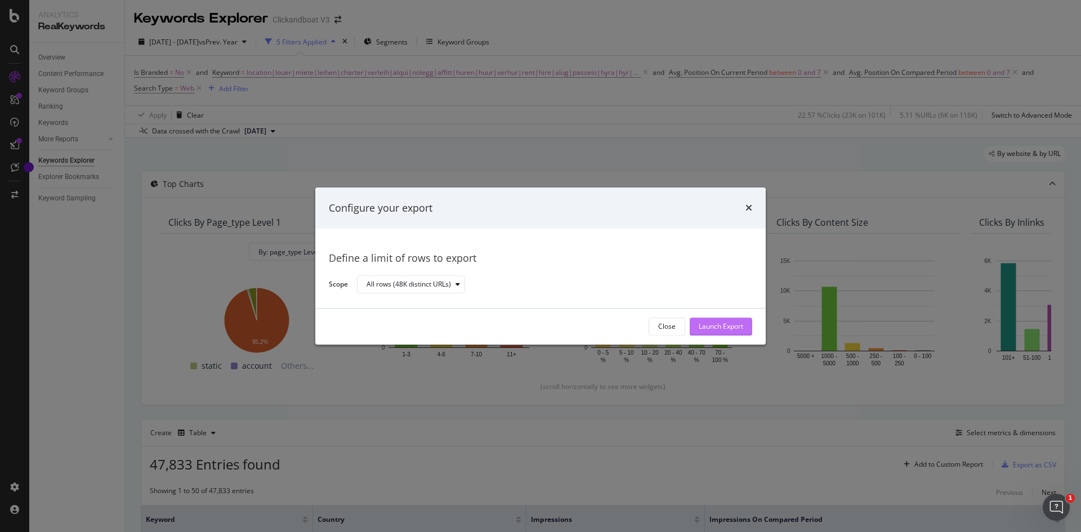
click at [724, 324] on div "Launch Export" at bounding box center [721, 327] width 44 height 10
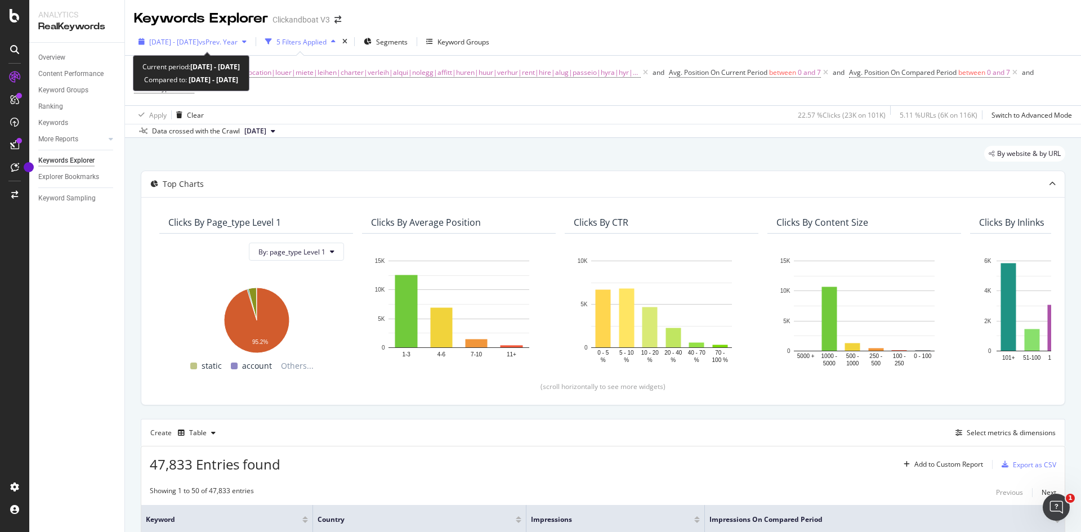
click at [184, 41] on span "[DATE] - [DATE]" at bounding box center [174, 42] width 50 height 10
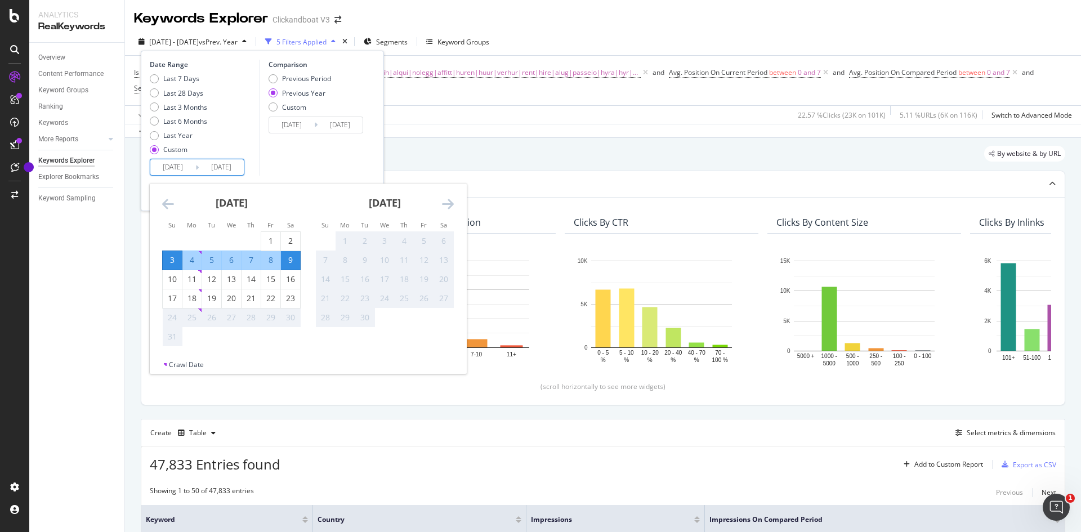
click at [171, 173] on input "[DATE]" at bounding box center [172, 167] width 45 height 16
click at [181, 283] on div "10" at bounding box center [172, 279] width 19 height 11
type input "[DATE]"
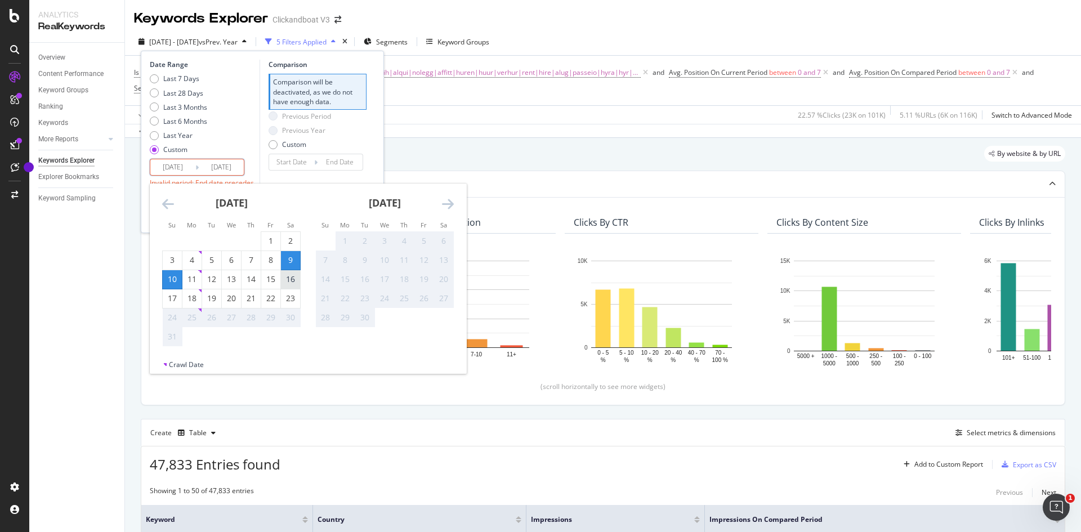
click at [288, 279] on div "16" at bounding box center [290, 279] width 19 height 11
type input "[DATE]"
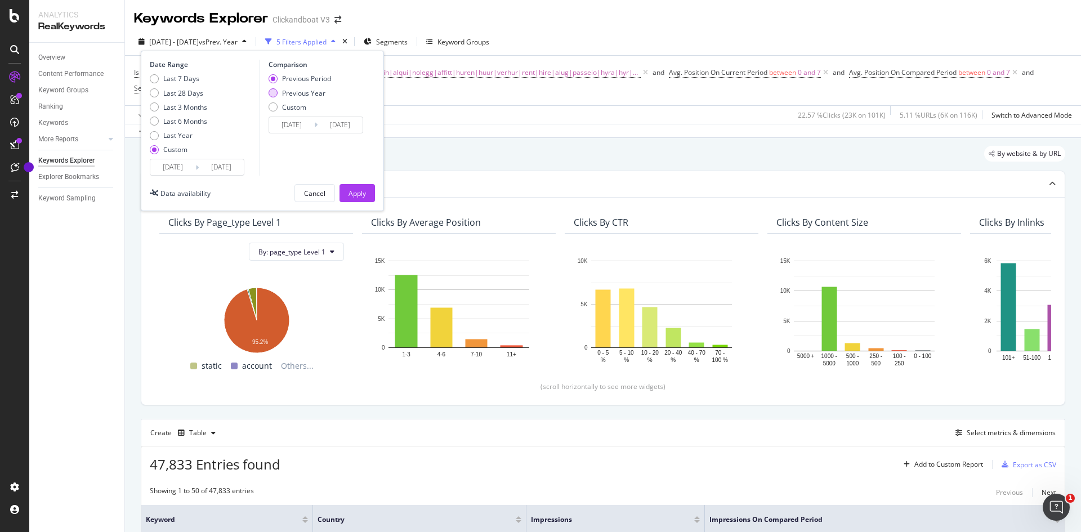
click at [304, 92] on div "Previous Year" at bounding box center [303, 93] width 43 height 10
type input "[DATE]"
click at [350, 187] on div "Apply" at bounding box center [356, 193] width 17 height 17
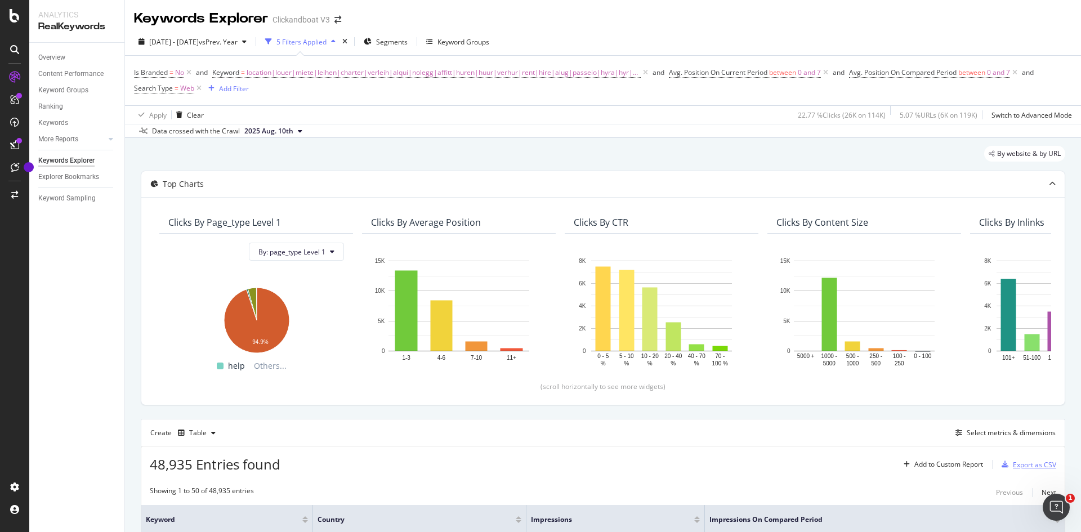
click at [864, 410] on div "Export as CSV" at bounding box center [1034, 465] width 43 height 10
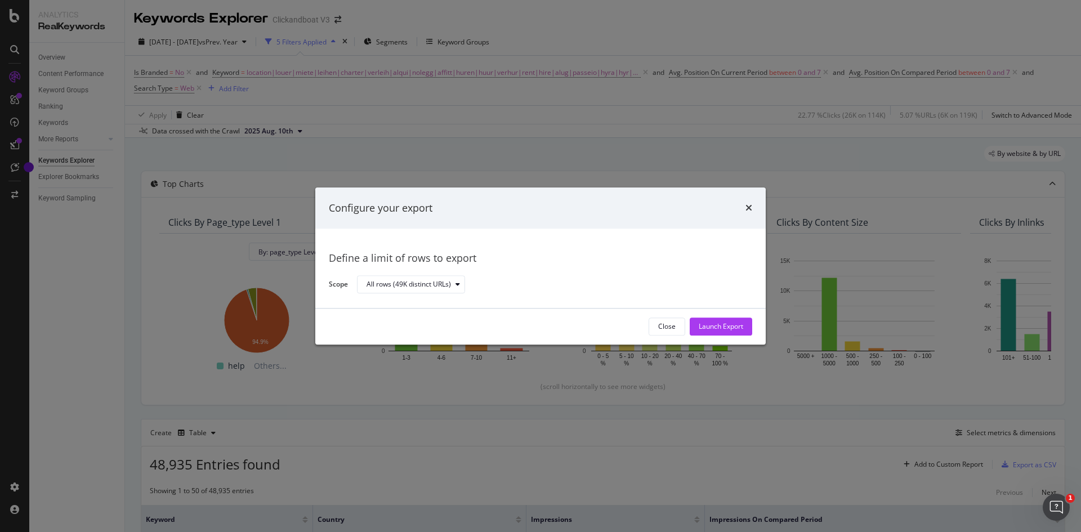
click at [732, 337] on div "Close Launch Export" at bounding box center [540, 327] width 450 height 36
click at [724, 328] on div "Launch Export" at bounding box center [721, 327] width 44 height 10
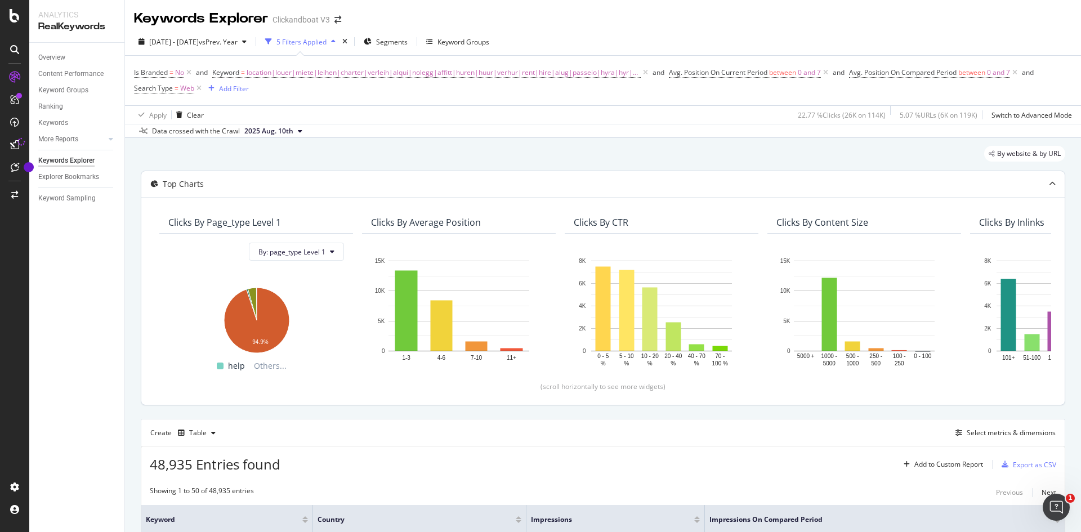
click at [763, 210] on div "Clicks By page_type Level 1 By: page_type Level 1 Hold CTRL while clicking to f…" at bounding box center [602, 301] width 923 height 208
click at [793, 28] on div "Keywords Explorer Clickandboat V3" at bounding box center [603, 14] width 956 height 28
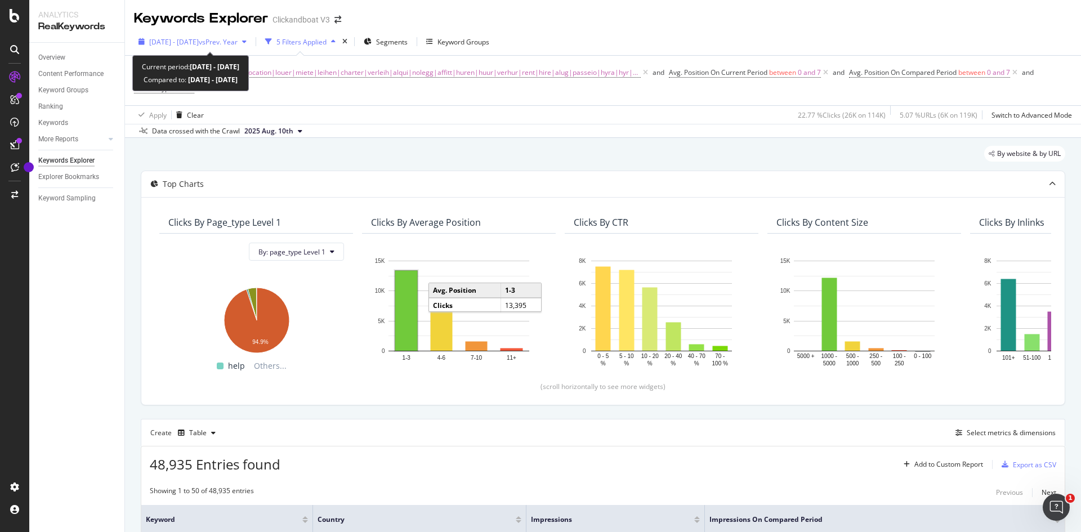
click at [208, 50] on div "[DATE] - [DATE] vs Prev. Year" at bounding box center [192, 41] width 117 height 17
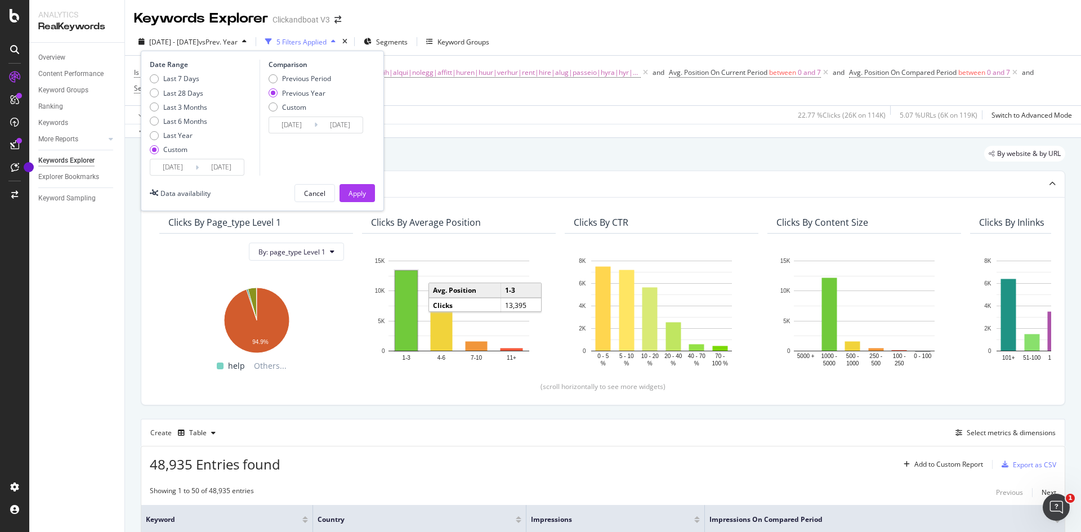
click at [169, 168] on input "[DATE]" at bounding box center [172, 167] width 45 height 16
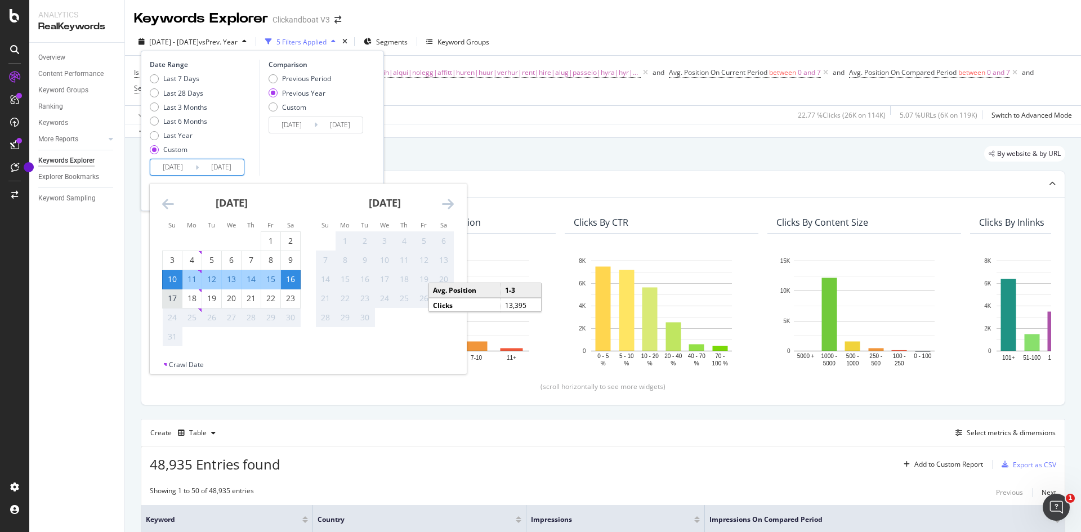
click at [175, 300] on div "17" at bounding box center [172, 298] width 19 height 11
type input "[DATE]"
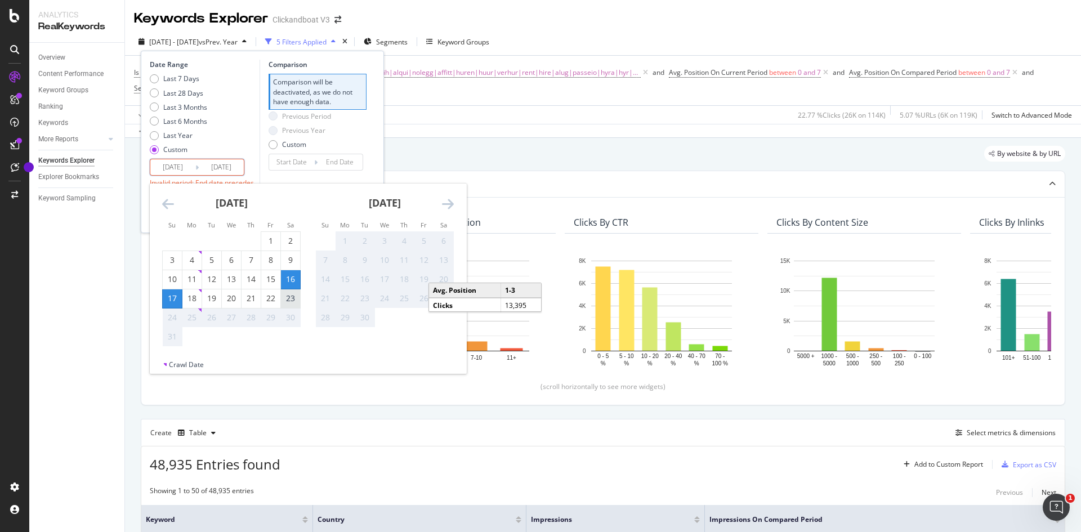
click at [288, 300] on div "23" at bounding box center [290, 298] width 19 height 11
type input "[DATE]"
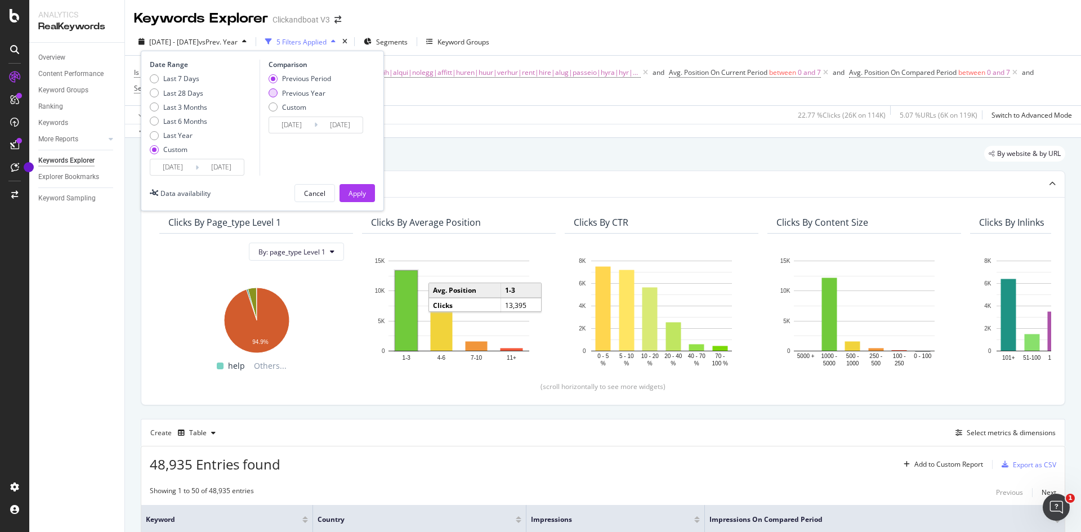
click at [303, 90] on div "Previous Year" at bounding box center [303, 93] width 43 height 10
type input "[DATE]"
click at [354, 184] on button "Apply" at bounding box center [356, 193] width 35 height 18
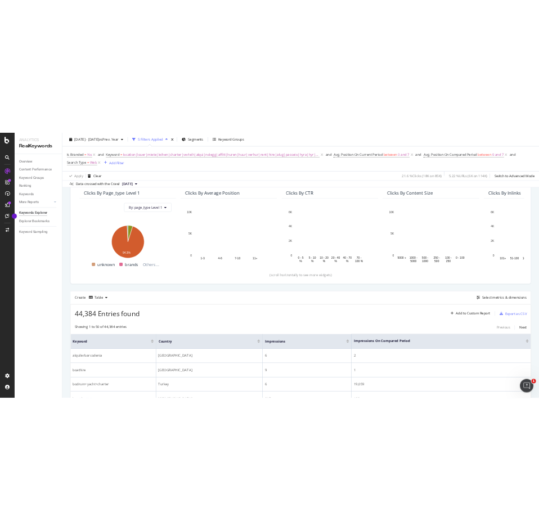
scroll to position [101, 0]
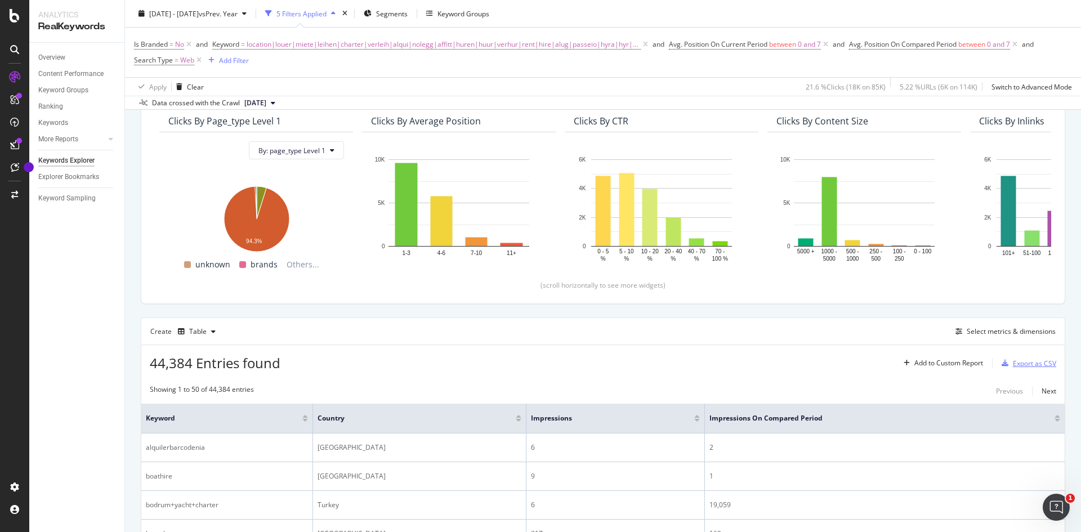
click at [864, 366] on div "Export as CSV" at bounding box center [1034, 364] width 43 height 10
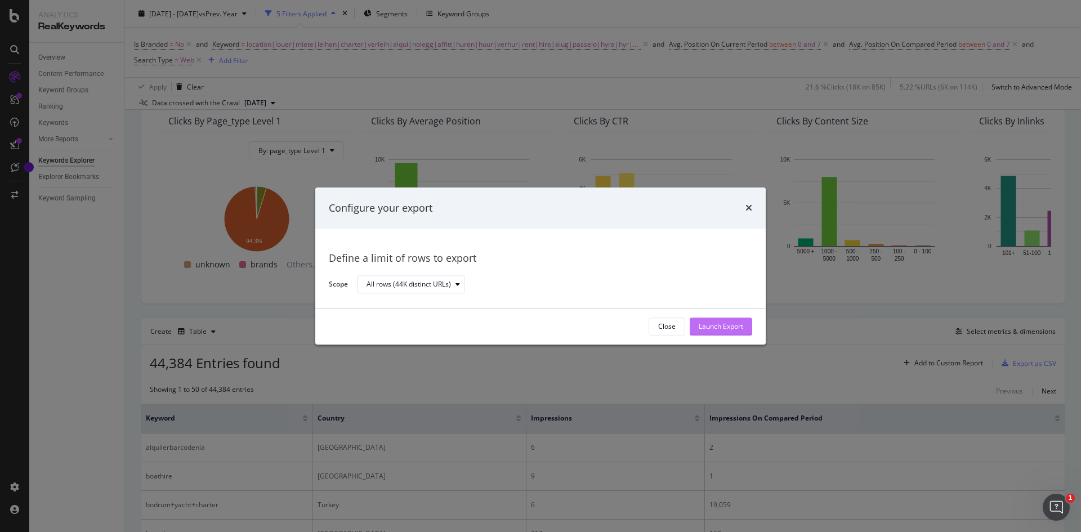
click at [720, 319] on div "Launch Export" at bounding box center [721, 326] width 44 height 17
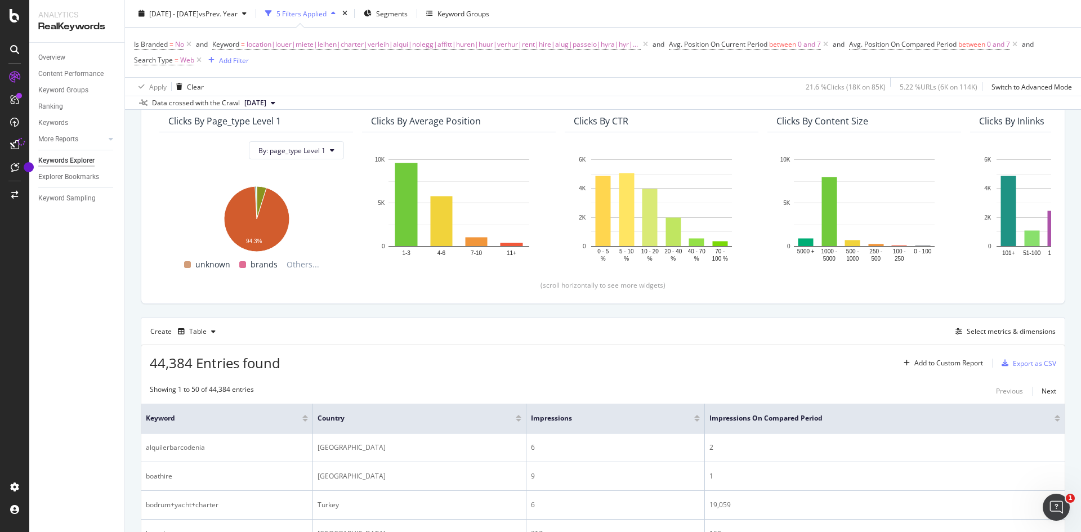
click at [826, 19] on div "[DATE] - [DATE] vs Prev. Year 5 Filters Applied Segments Keyword Groups" at bounding box center [603, 16] width 956 height 23
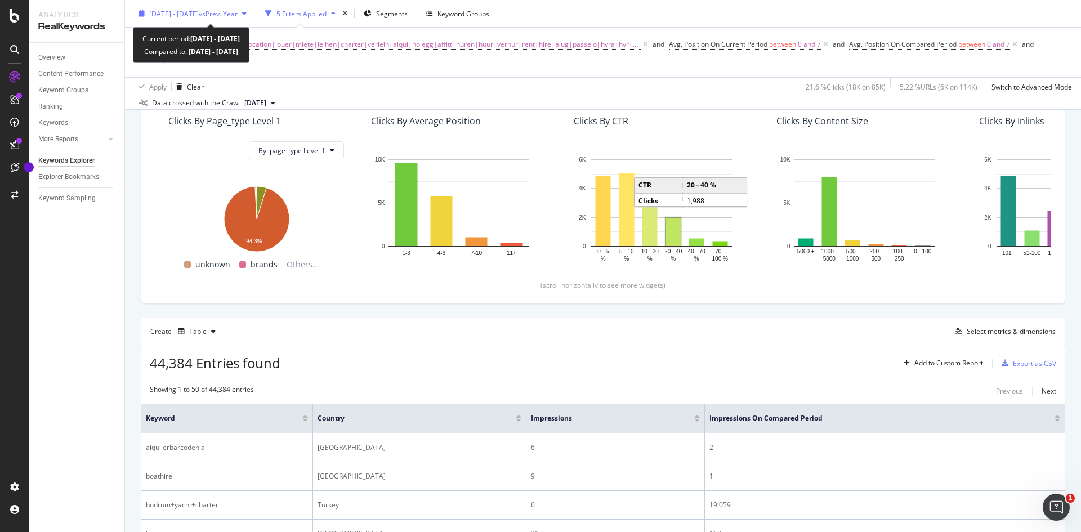
click at [251, 10] on div "button" at bounding box center [245, 13] width 14 height 7
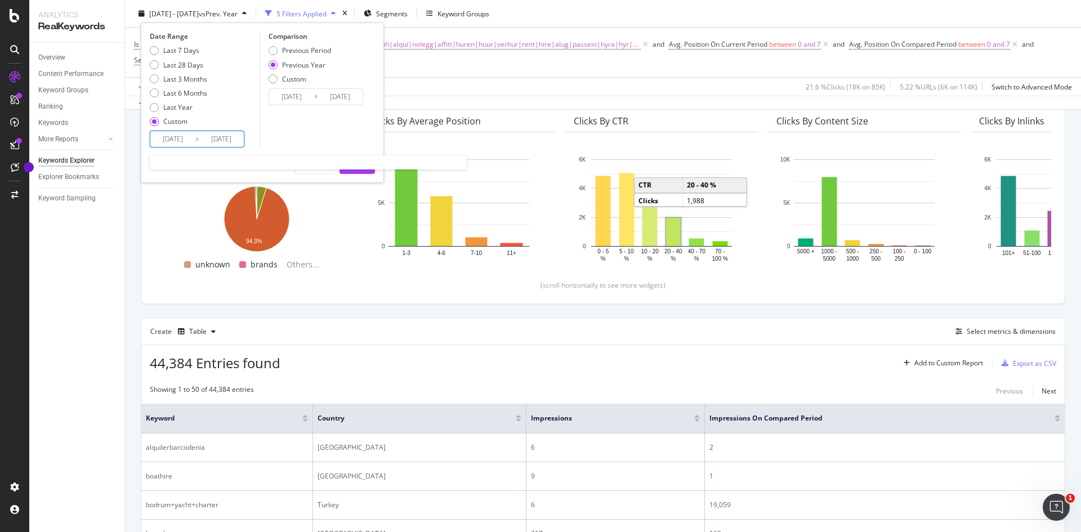
click at [175, 139] on input "[DATE]" at bounding box center [172, 139] width 45 height 16
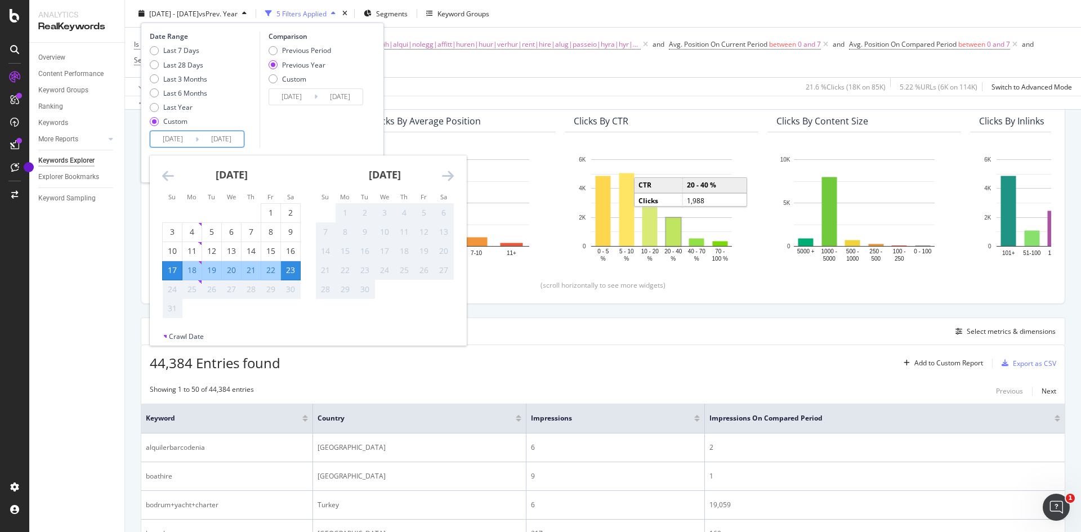
click at [166, 171] on icon "Move backward to switch to the previous month." at bounding box center [168, 176] width 12 height 14
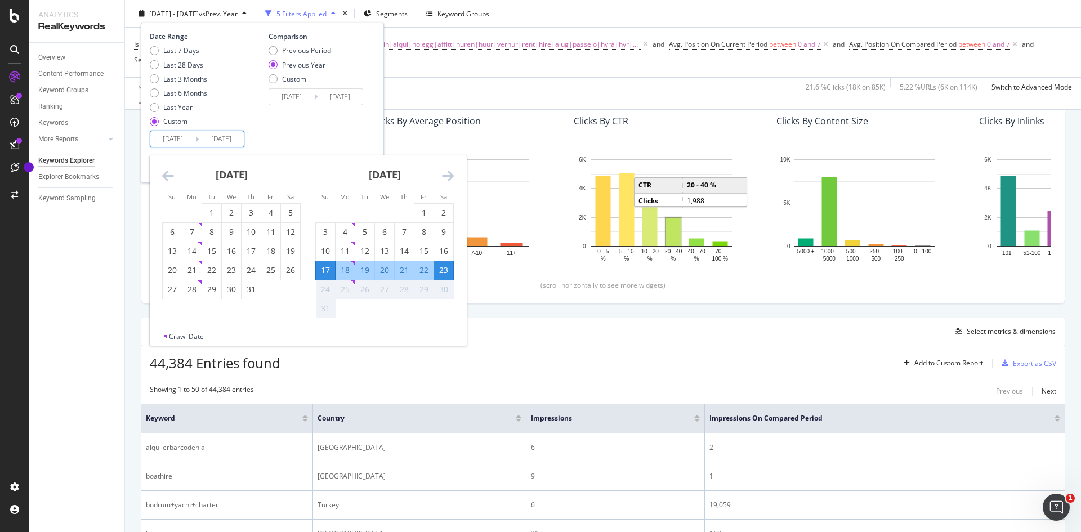
click at [166, 171] on icon "Move backward to switch to the previous month." at bounding box center [168, 176] width 12 height 14
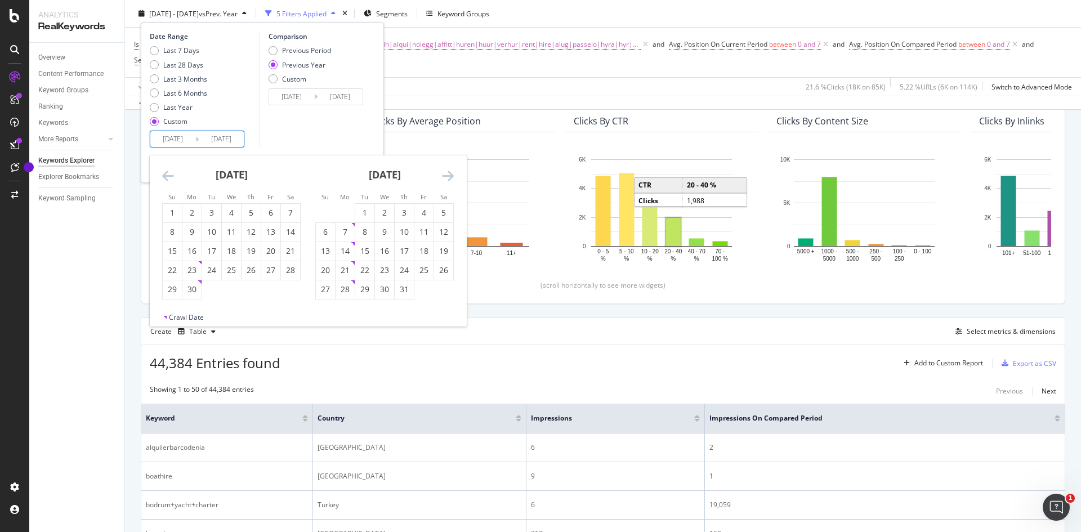
click at [445, 176] on icon "Move forward to switch to the next month." at bounding box center [448, 176] width 12 height 14
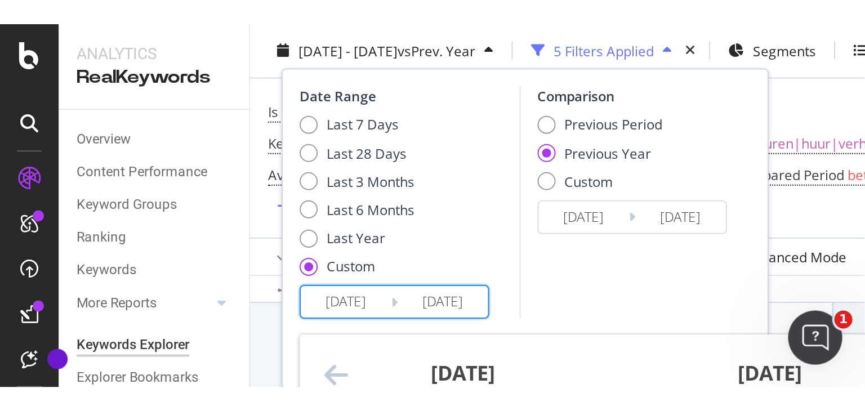
scroll to position [101, 0]
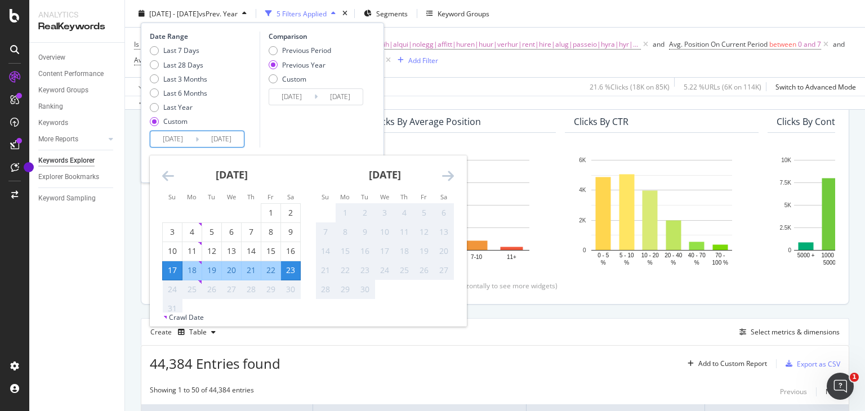
click at [516, 296] on div "Clicks By page_type Level 1 By: page_type Level 1 Hold CTRL while clicking to f…" at bounding box center [494, 200] width 707 height 208
